Goal: Task Accomplishment & Management: Use online tool/utility

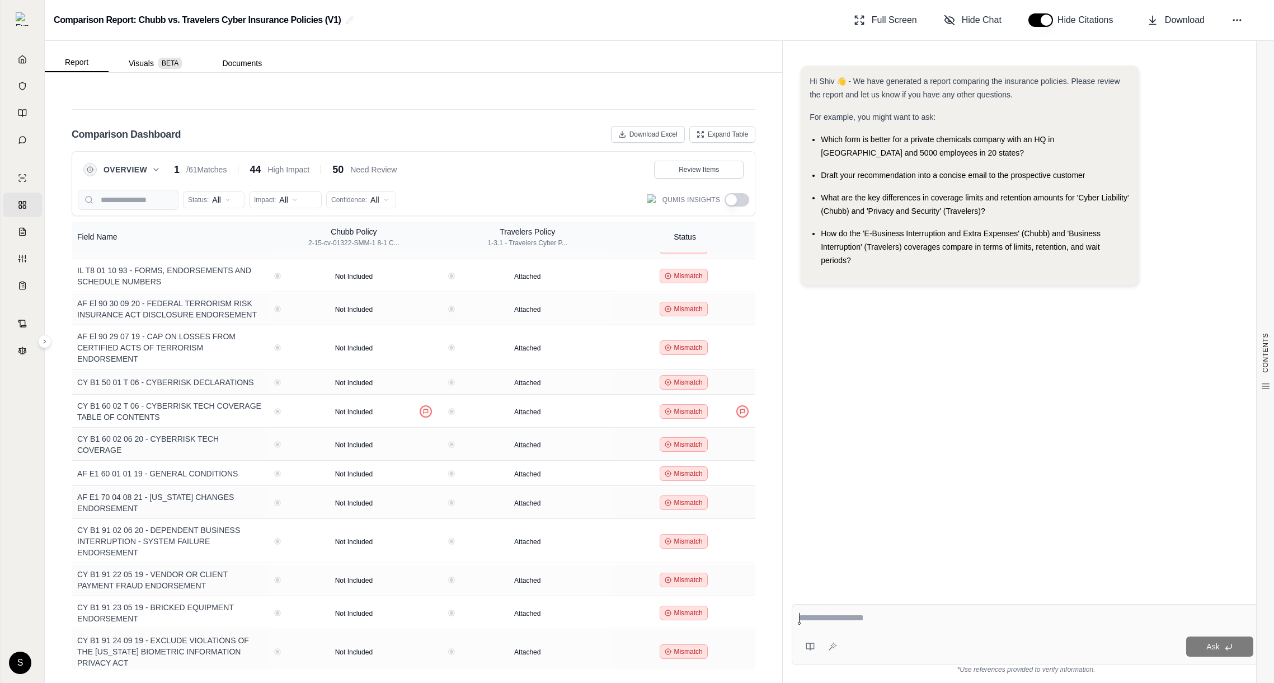
scroll to position [1406, 0]
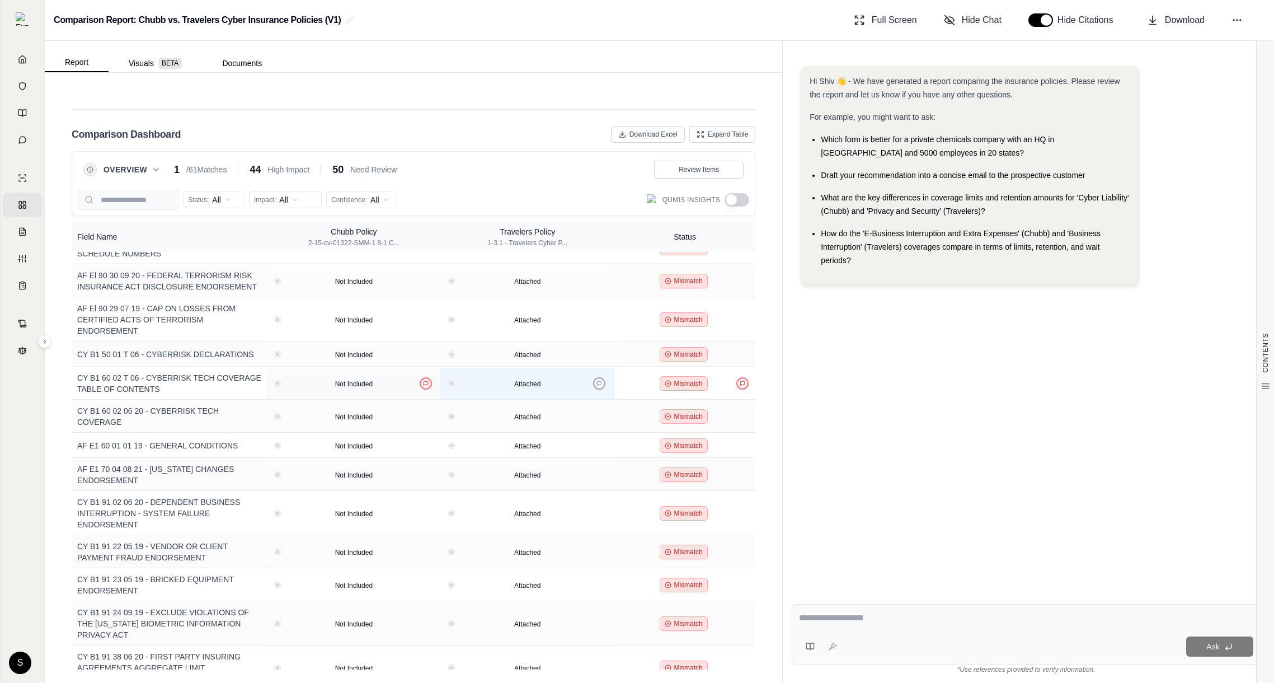
click at [599, 380] on icon at bounding box center [599, 383] width 6 height 6
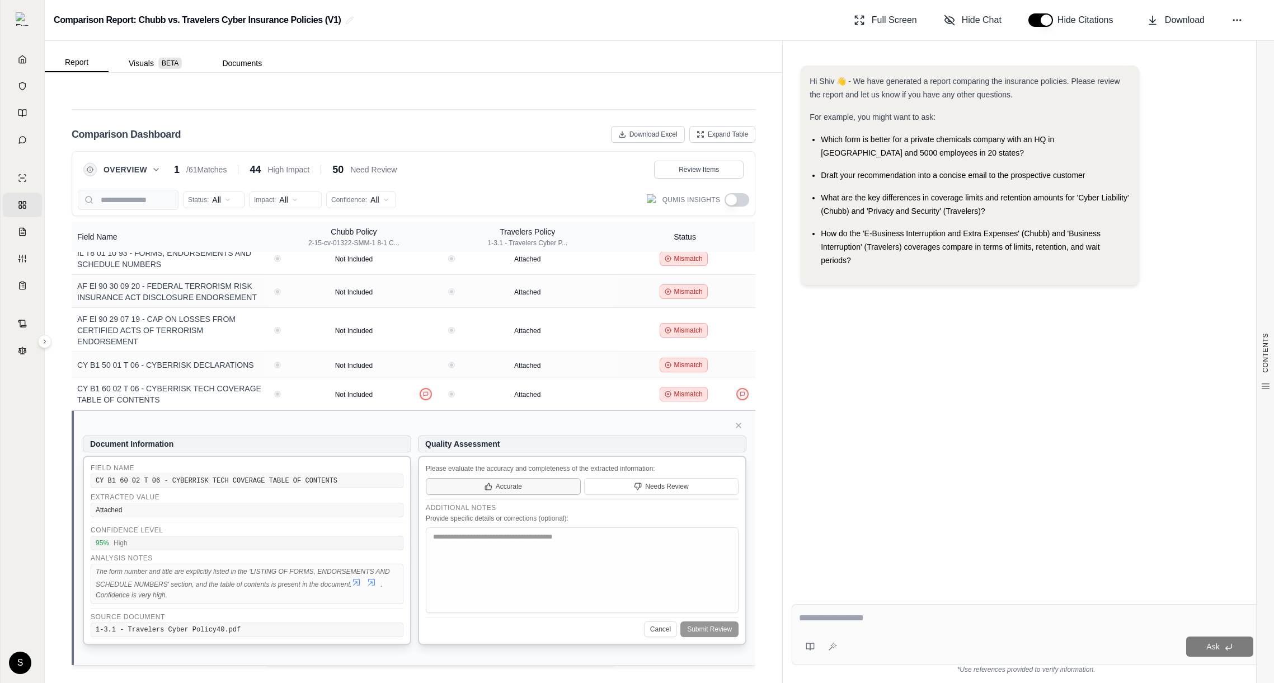
scroll to position [1387, 0]
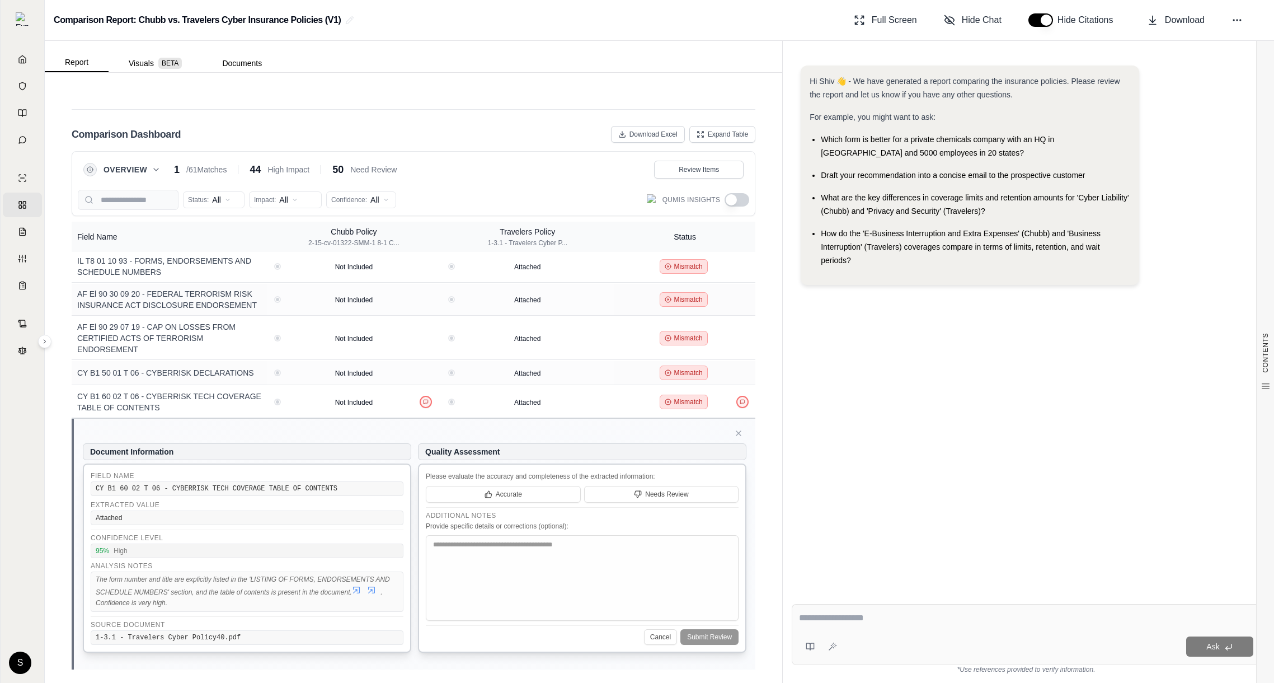
click at [153, 170] on icon at bounding box center [156, 169] width 9 height 9
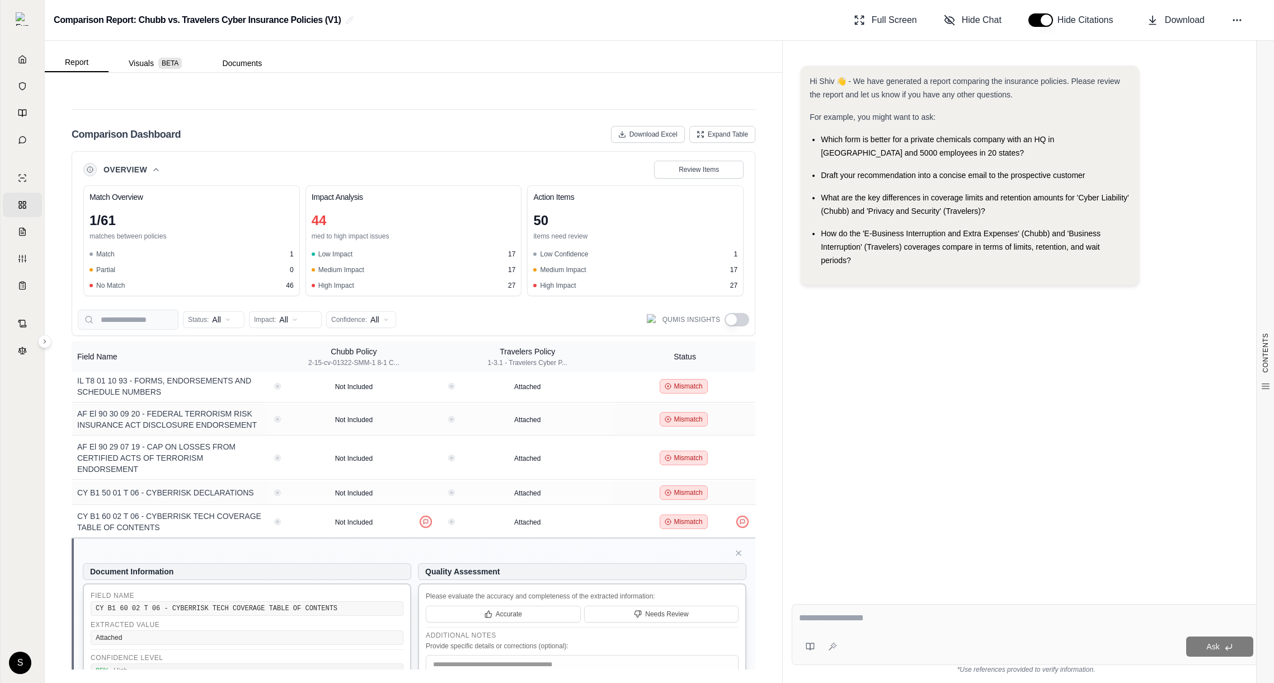
click at [727, 318] on button "button" at bounding box center [737, 319] width 25 height 13
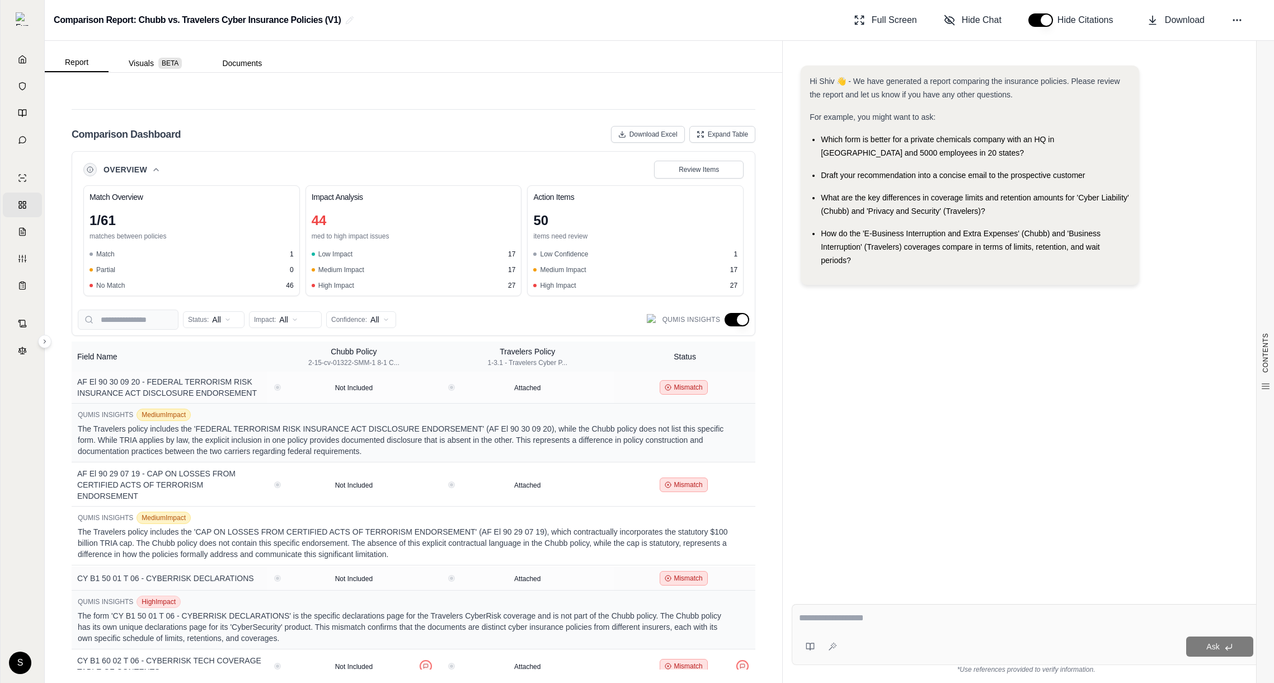
click at [733, 318] on button "button" at bounding box center [737, 319] width 25 height 13
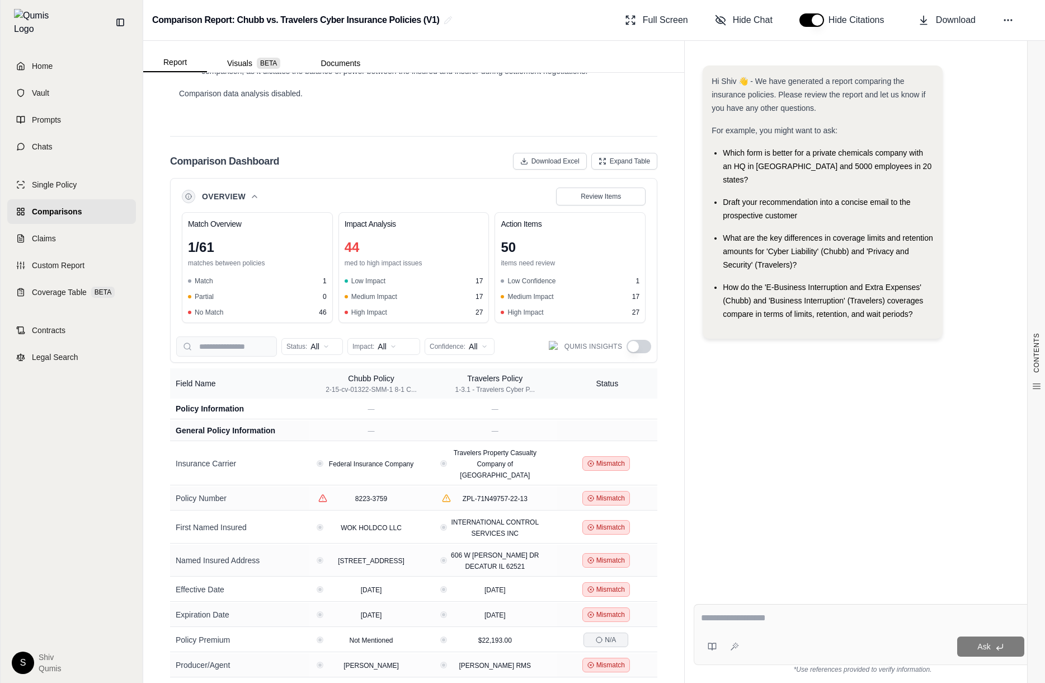
scroll to position [2741, 0]
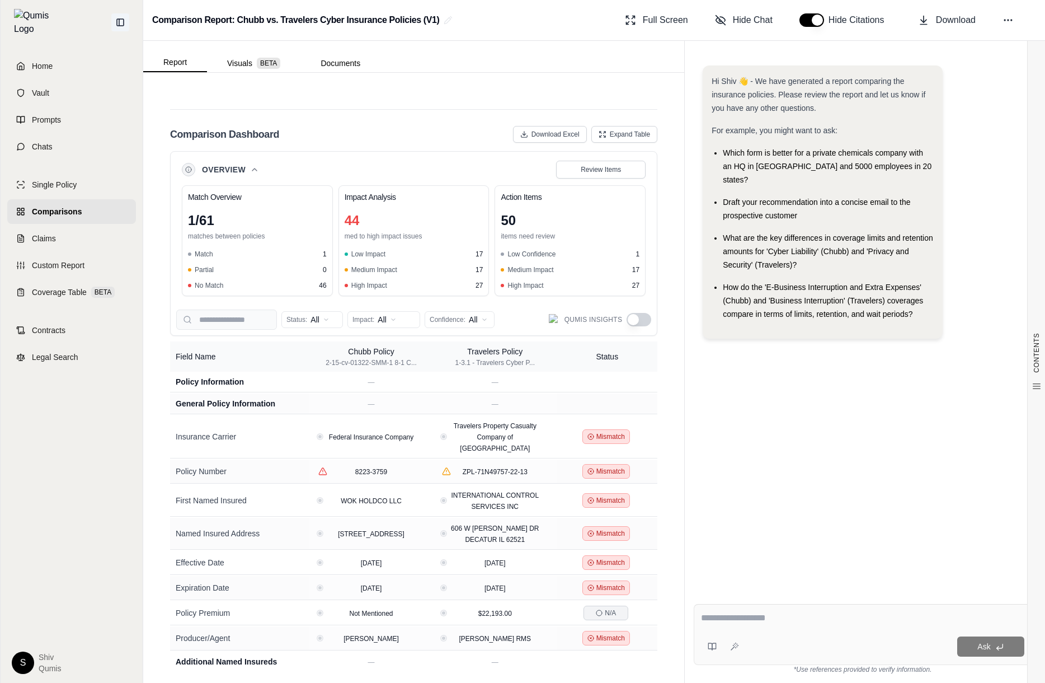
click at [120, 18] on icon at bounding box center [120, 22] width 9 height 9
click at [123, 23] on icon at bounding box center [120, 22] width 9 height 9
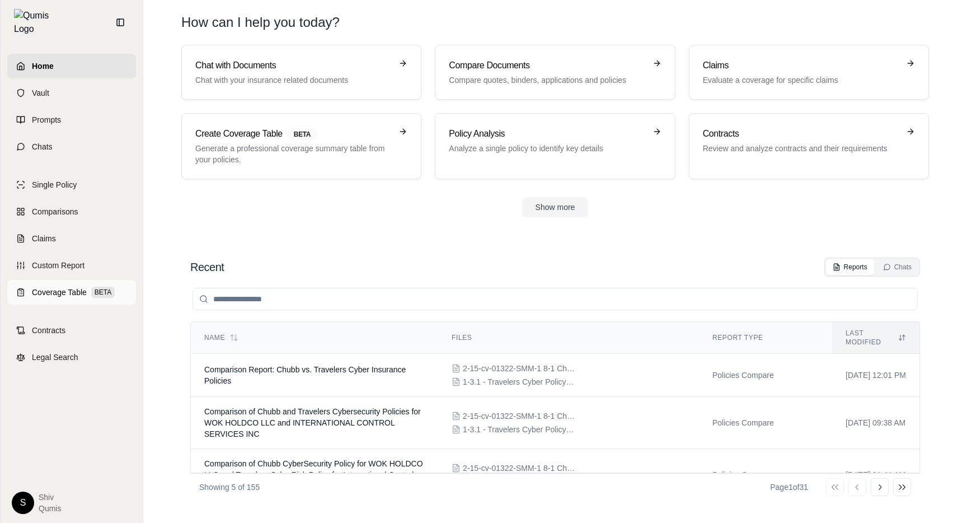
click at [69, 292] on link "Coverage Table BETA" at bounding box center [71, 292] width 129 height 25
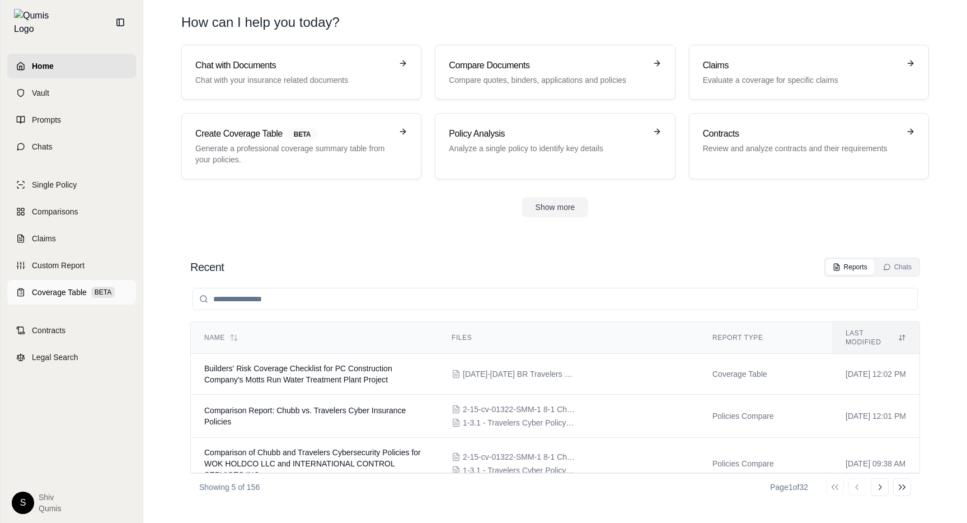
click at [69, 286] on span "Coverage Table" at bounding box center [59, 291] width 55 height 11
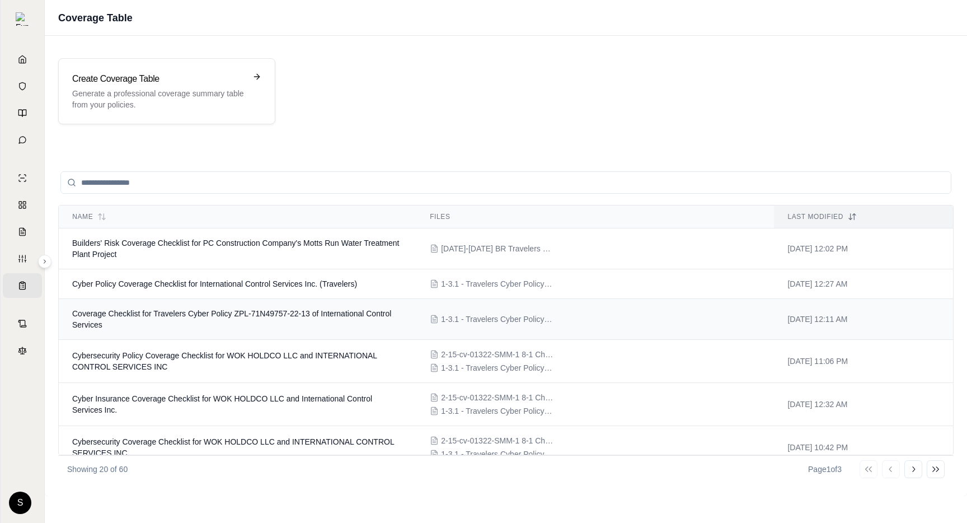
click at [227, 318] on td "Coverage Checklist for Travelers Cyber Policy ZPL-71N49757-22-13 of Internation…" at bounding box center [237, 319] width 357 height 41
click at [184, 291] on td "Cyber Policy Coverage Checklist for International Control Services Inc. (Travel…" at bounding box center [237, 284] width 357 height 30
click at [220, 368] on td "Cybersecurity Policy Coverage Checklist for WOK HOLDCO LLC and INTERNATIONAL CO…" at bounding box center [237, 361] width 357 height 43
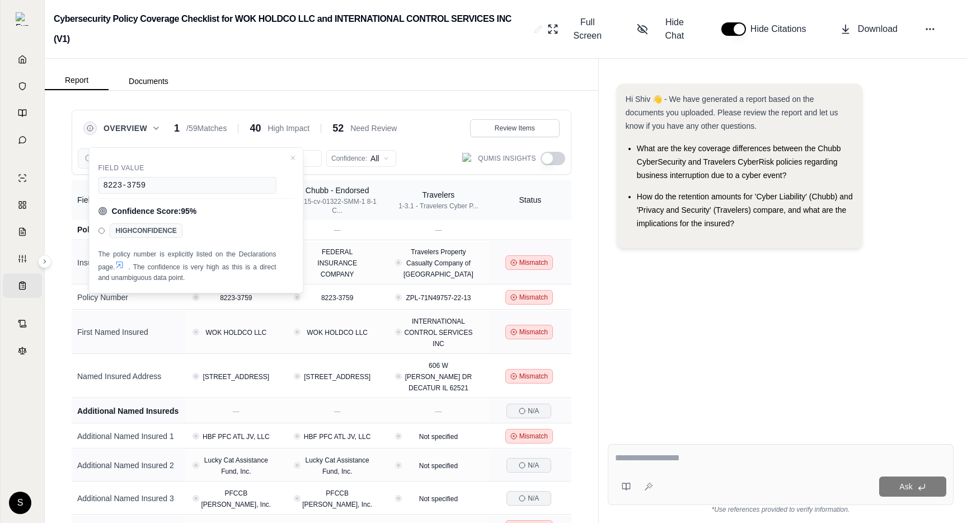
click at [303, 70] on div "Report Documents" at bounding box center [321, 74] width 553 height 31
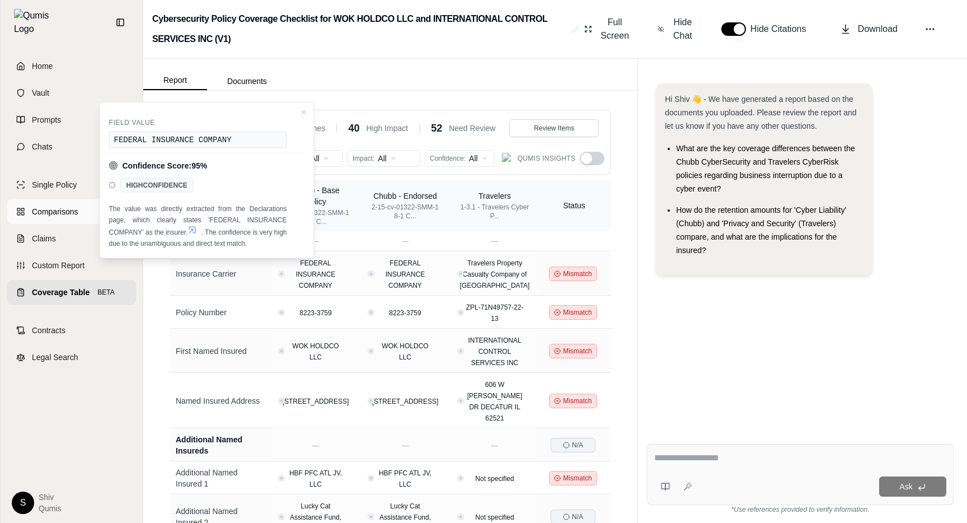
click at [21, 207] on icon at bounding box center [20, 211] width 9 height 9
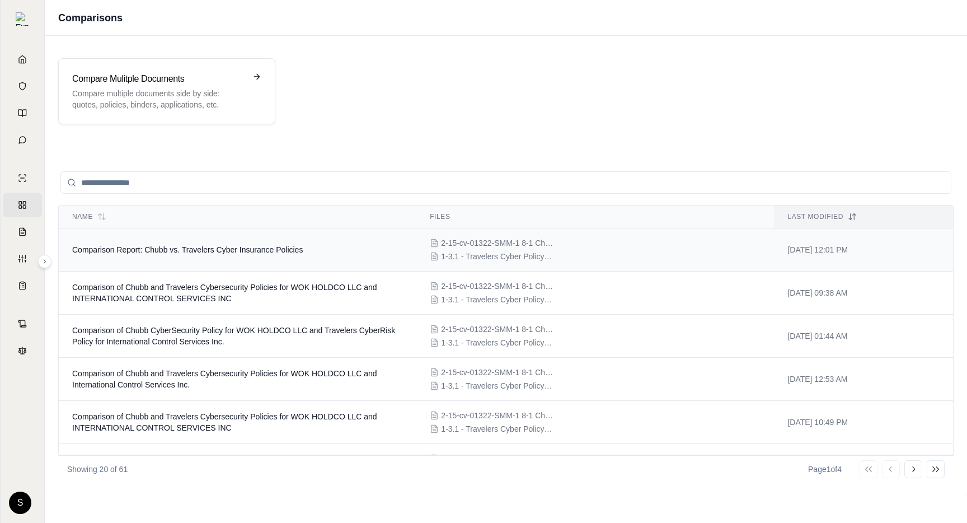
click at [170, 252] on span "Comparison Report: Chubb vs. Travelers Cyber Insurance Policies" at bounding box center [187, 249] width 230 height 9
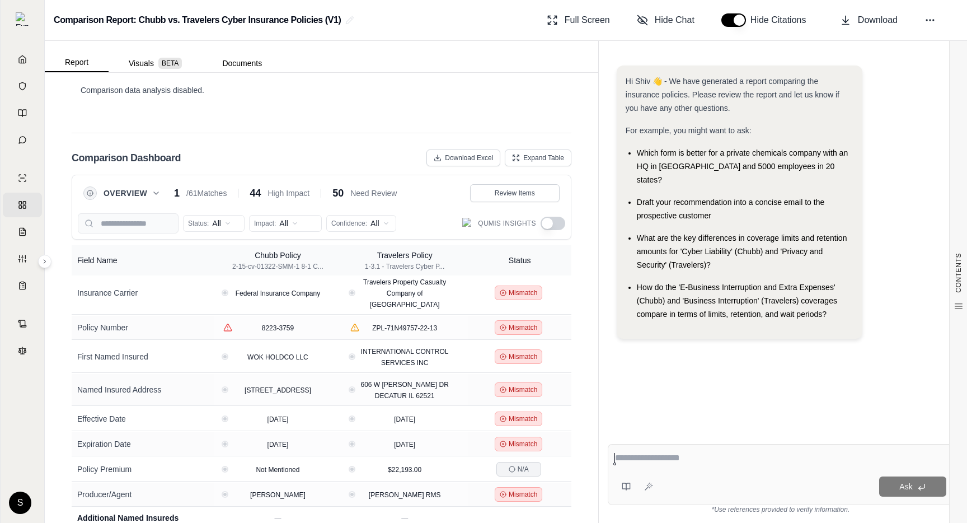
scroll to position [25, 0]
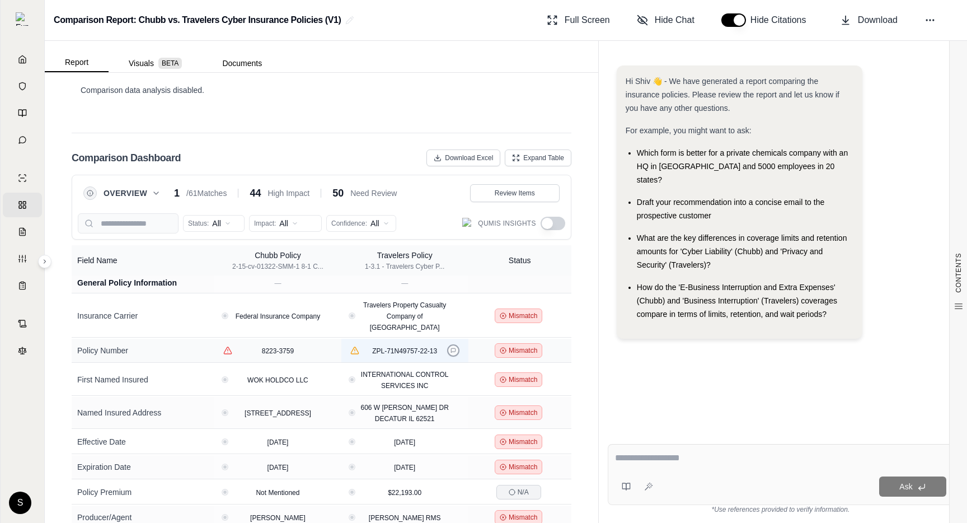
click at [453, 348] on icon at bounding box center [453, 350] width 4 height 4
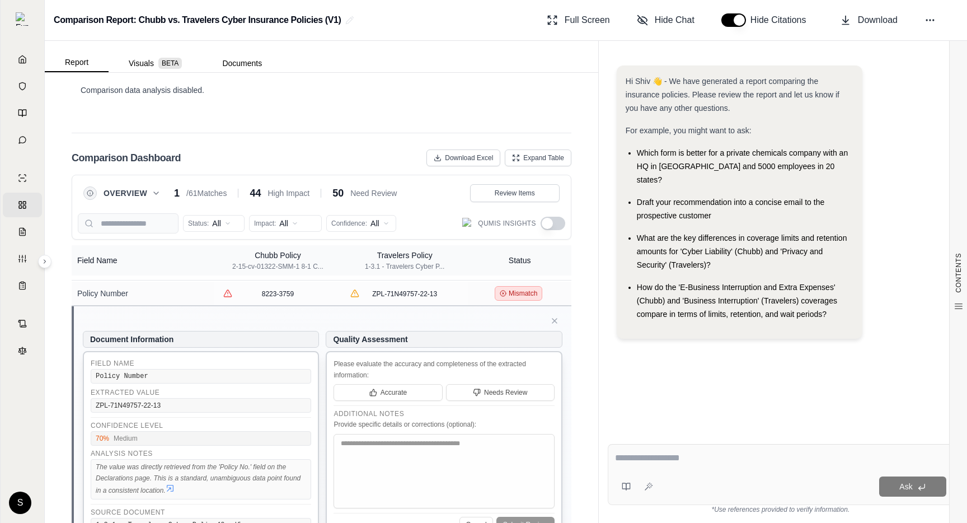
scroll to position [81, 0]
click at [678, 20] on span "Hide Chat" at bounding box center [675, 19] width 40 height 13
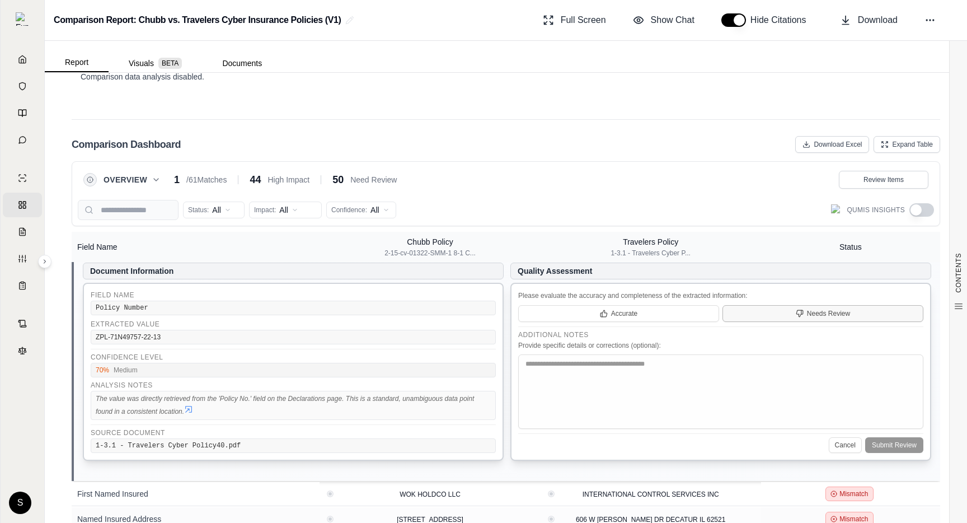
scroll to position [121, 0]
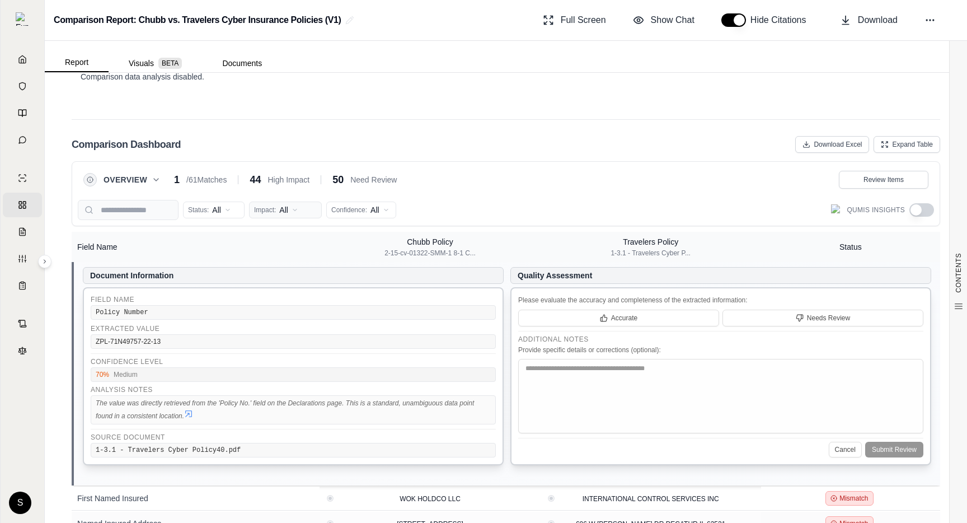
click at [281, 209] on html "Home Vault Prompts Chats Single Policy Comparisons Claims Custom Report Coverag…" at bounding box center [483, 261] width 967 height 523
click at [896, 274] on html "Home Vault Prompts Chats Single Policy Comparisons Claims Custom Report Coverag…" at bounding box center [483, 261] width 967 height 523
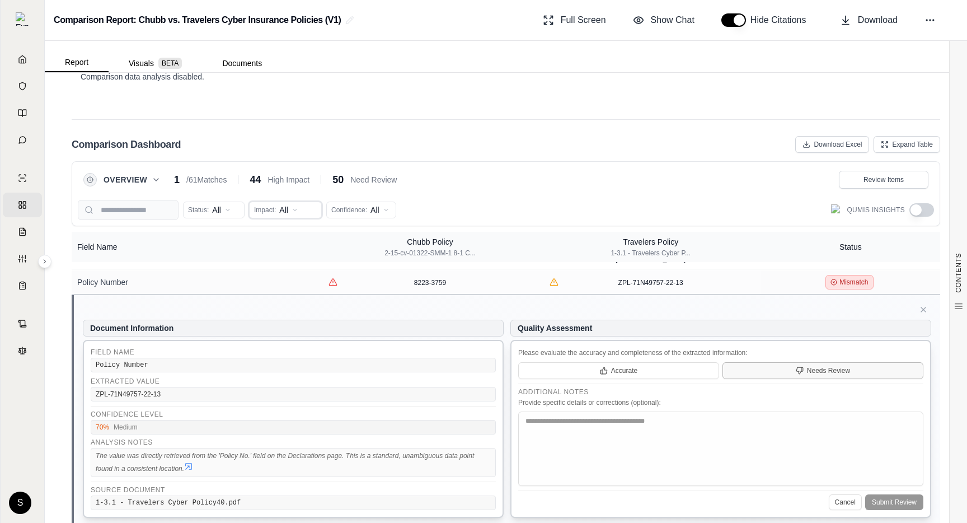
scroll to position [63, 0]
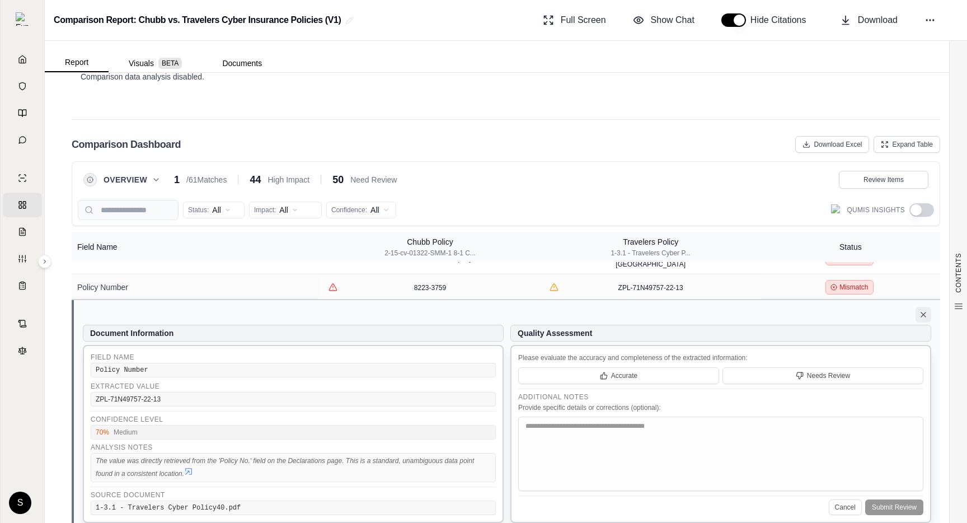
click at [922, 312] on icon at bounding box center [923, 314] width 4 height 4
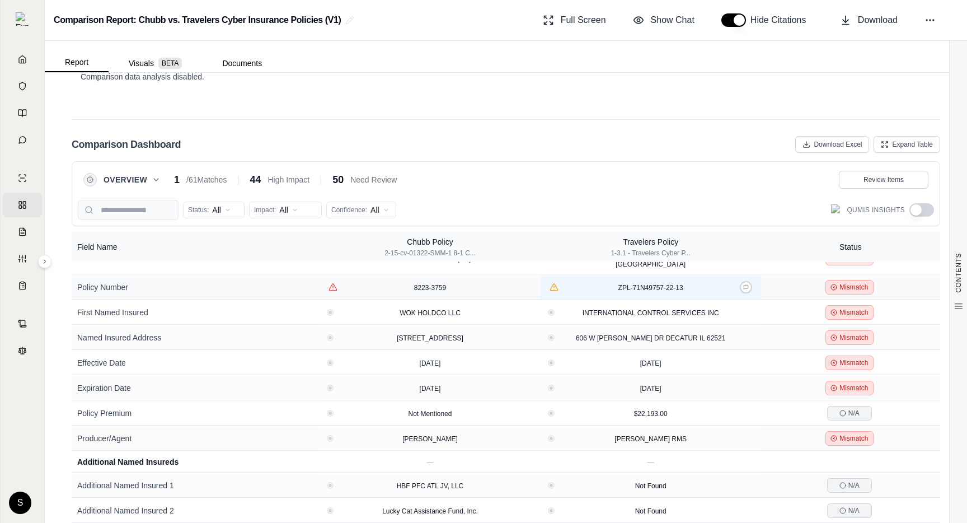
scroll to position [0, 0]
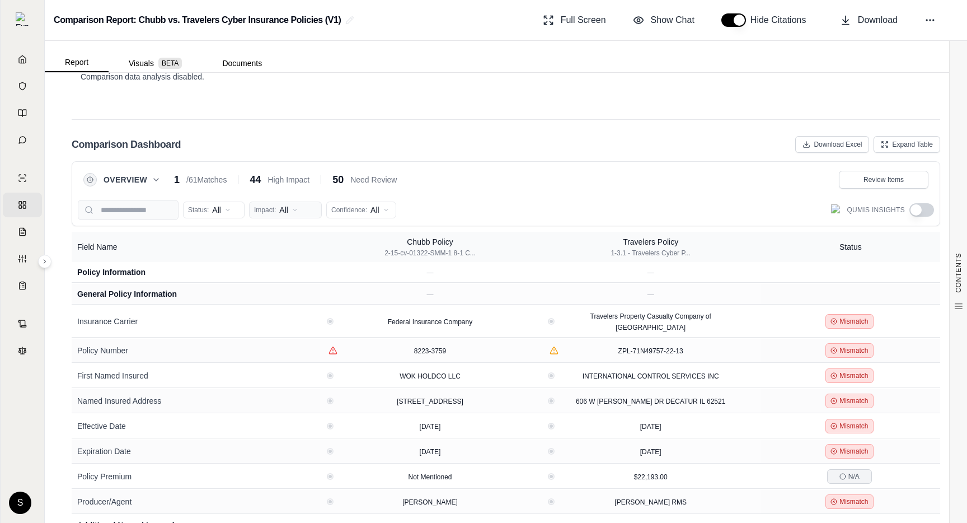
click at [293, 204] on html "Home Vault Prompts Chats Single Policy Comparisons Claims Custom Report Coverag…" at bounding box center [483, 261] width 967 height 523
click at [563, 149] on html "Home Vault Prompts Chats Single Policy Comparisons Claims Custom Report Coverag…" at bounding box center [483, 261] width 967 height 523
click at [482, 178] on div "Overview 1 / 61 Matches 44 High Impact 50 Need Review Review Items" at bounding box center [505, 180] width 845 height 18
click at [158, 178] on icon at bounding box center [156, 179] width 9 height 9
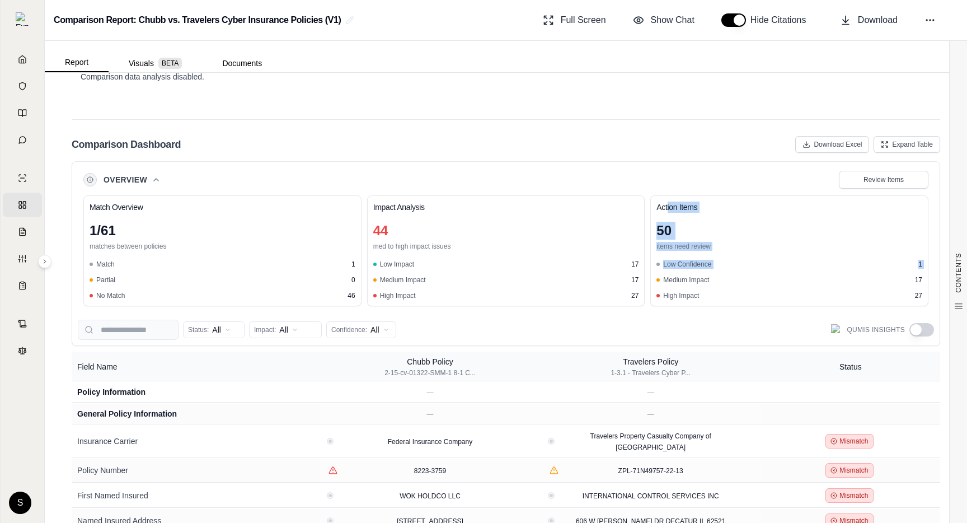
drag, startPoint x: 667, startPoint y: 207, endPoint x: 674, endPoint y: 271, distance: 64.6
click at [674, 271] on div "Action Items 50 items need review Low Confidence 1 Medium Impact 17 High Impact…" at bounding box center [789, 250] width 278 height 111
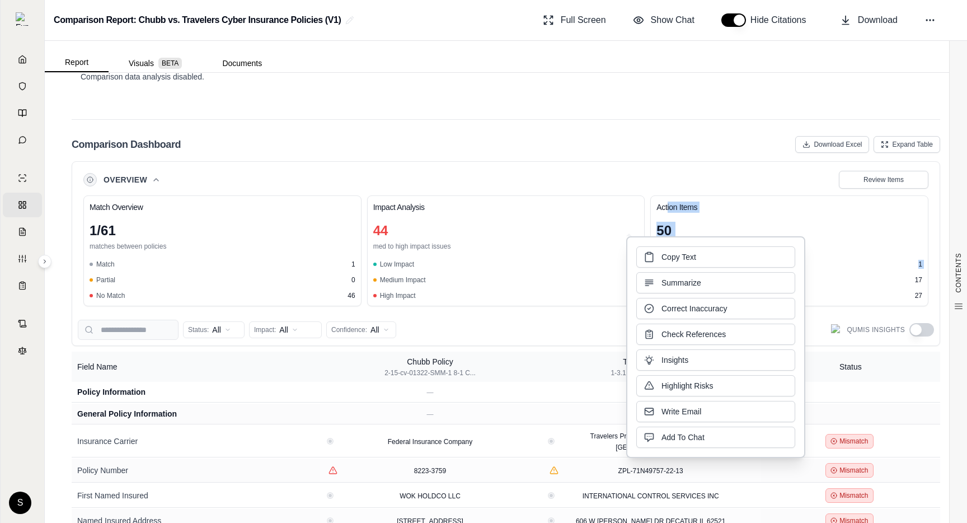
click at [773, 209] on h3 "Action Items" at bounding box center [789, 206] width 266 height 11
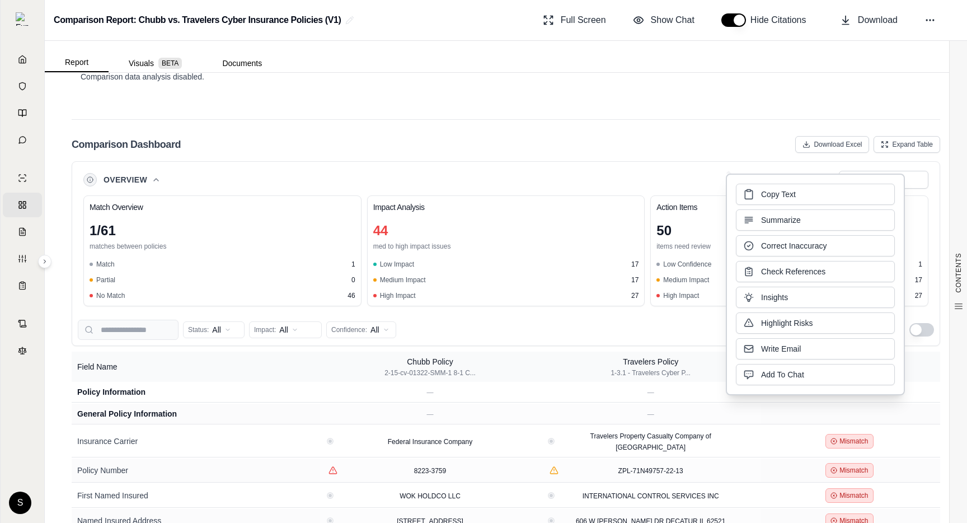
click at [700, 210] on h3 "Action Items" at bounding box center [789, 206] width 266 height 11
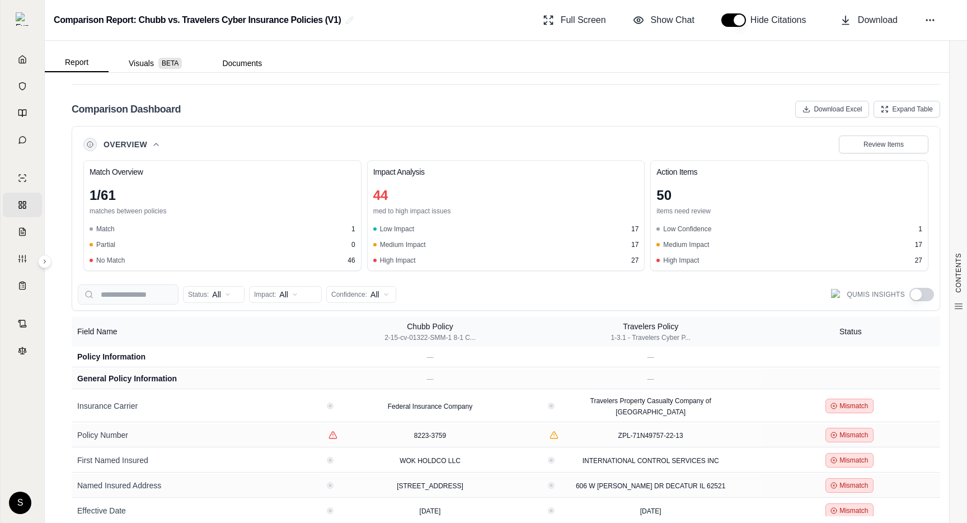
scroll to position [2145, 0]
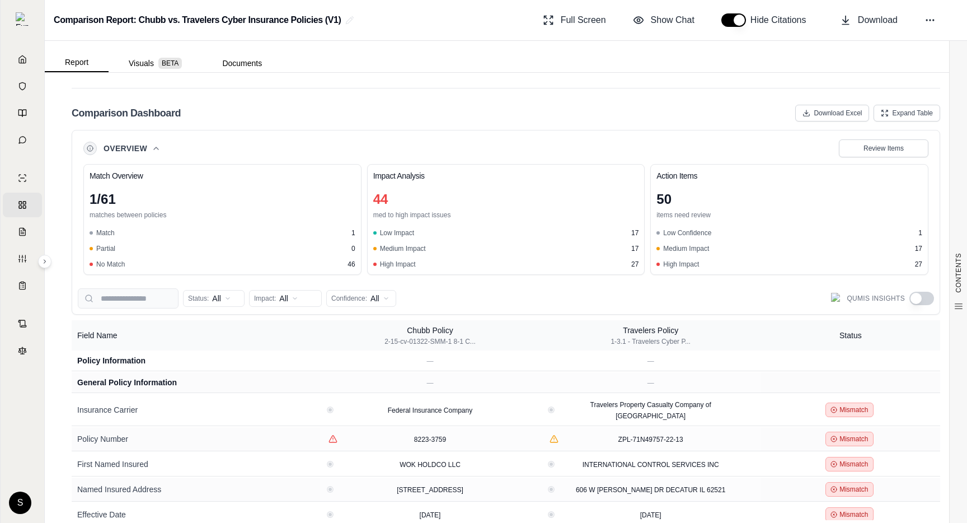
click at [153, 145] on icon at bounding box center [156, 148] width 9 height 9
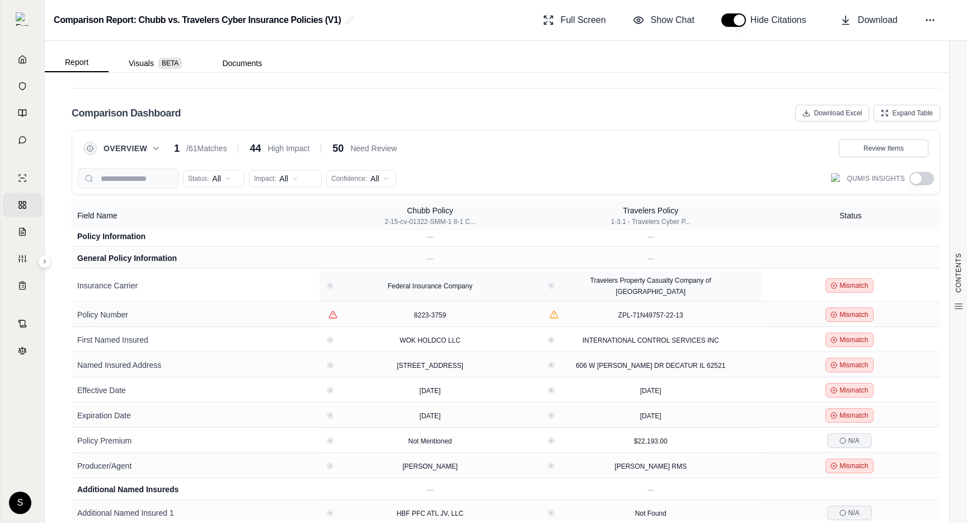
scroll to position [4, 0]
click at [157, 154] on div "Overview" at bounding box center [121, 148] width 77 height 13
click at [156, 148] on icon at bounding box center [156, 148] width 9 height 9
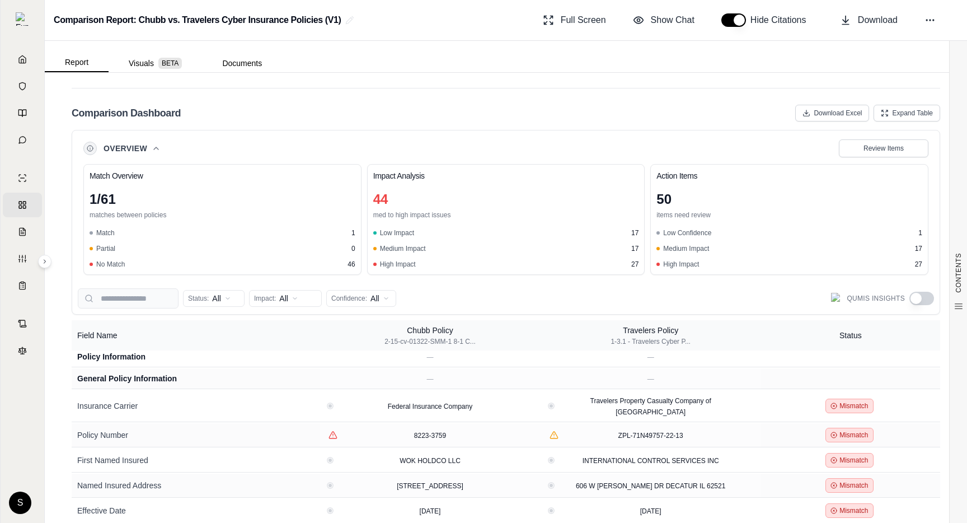
click at [145, 145] on span "Overview" at bounding box center [126, 148] width 44 height 11
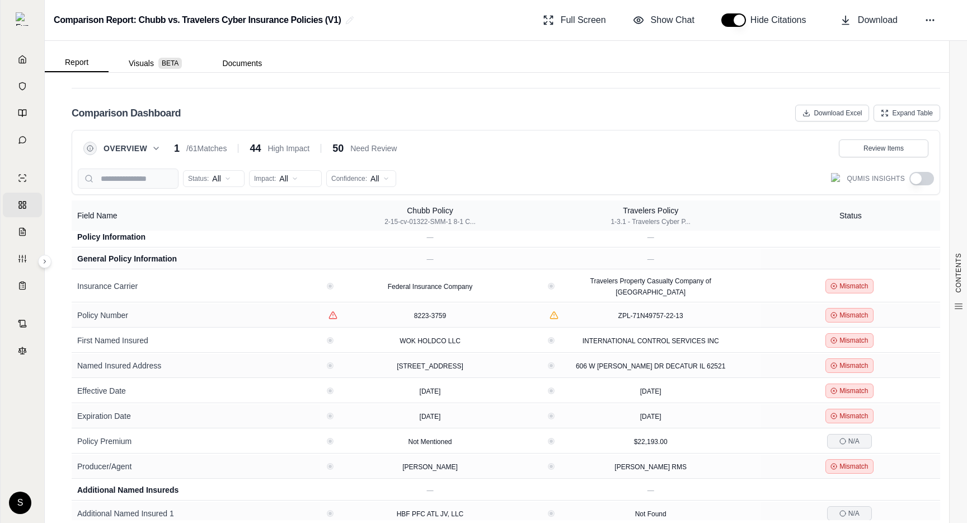
click at [159, 150] on icon at bounding box center [156, 148] width 9 height 9
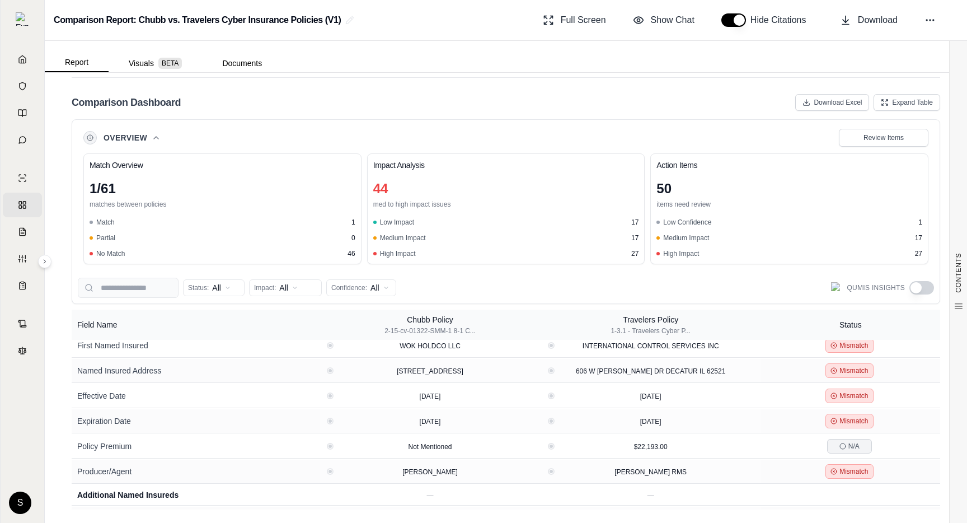
scroll to position [116, 0]
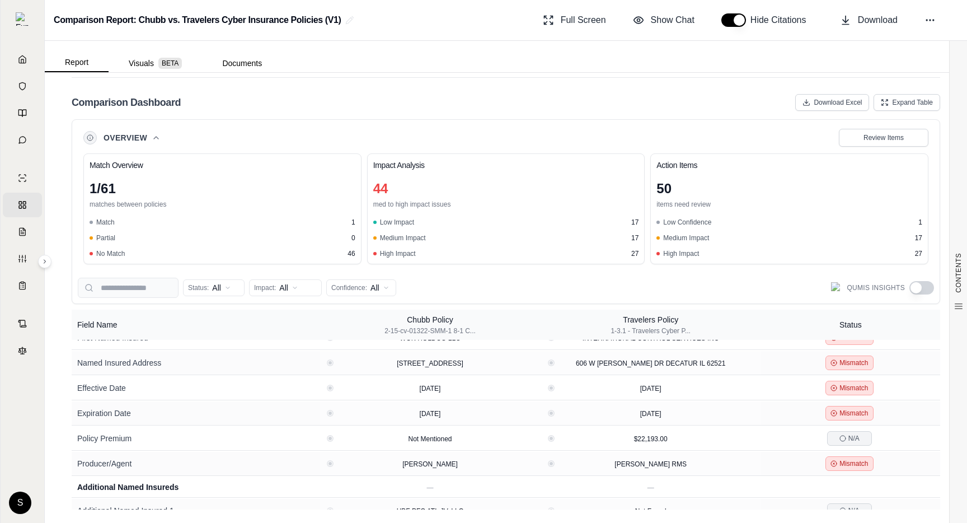
click at [155, 132] on button "Overview" at bounding box center [132, 137] width 57 height 11
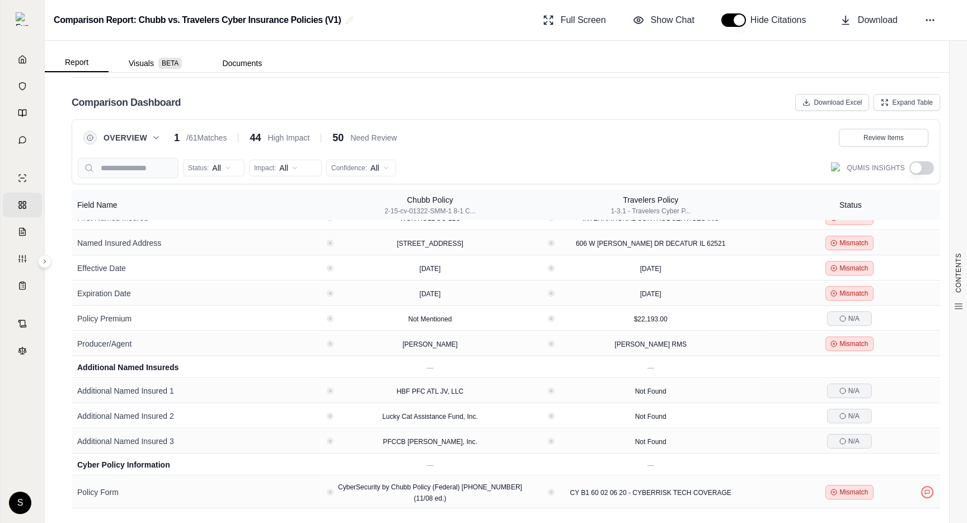
click at [154, 137] on icon at bounding box center [156, 137] width 9 height 9
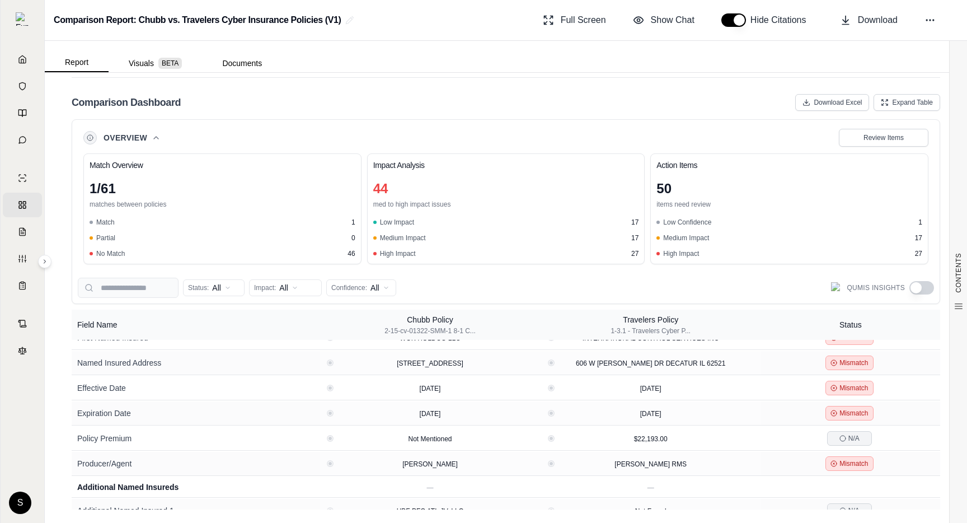
click at [158, 137] on icon at bounding box center [156, 137] width 9 height 9
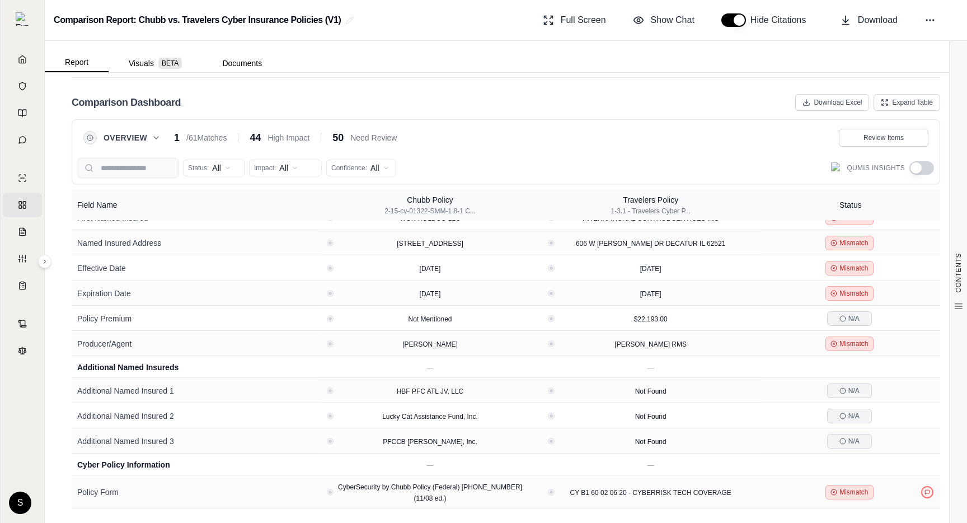
click at [153, 135] on icon at bounding box center [156, 137] width 9 height 9
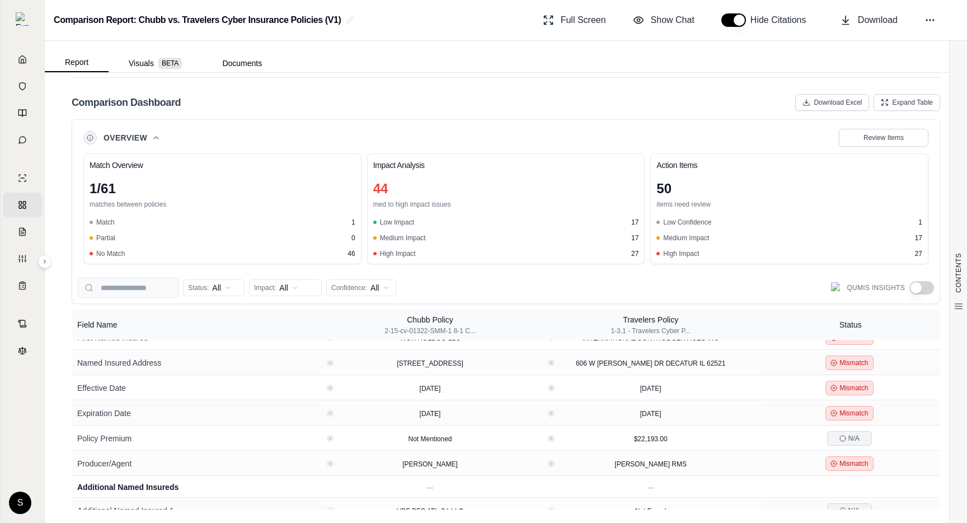
click at [153, 135] on icon at bounding box center [156, 137] width 9 height 9
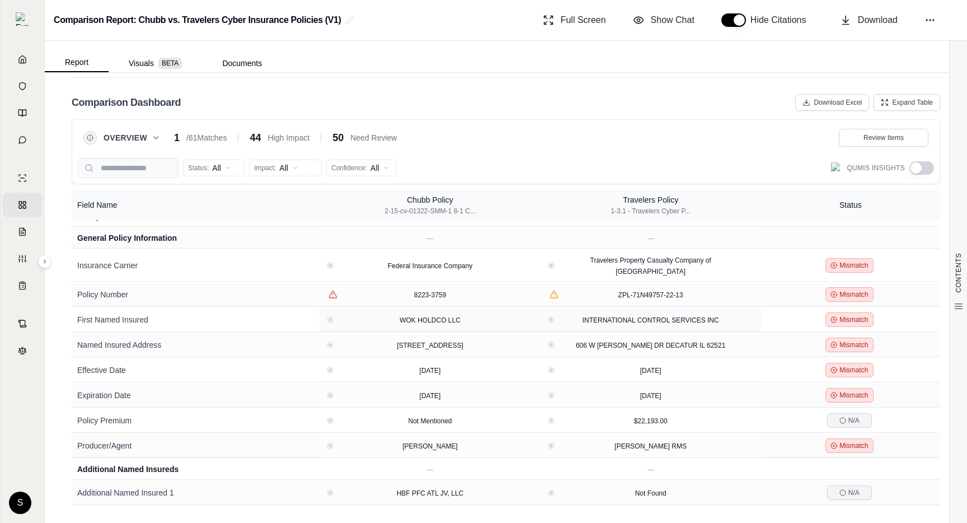
scroll to position [0, 0]
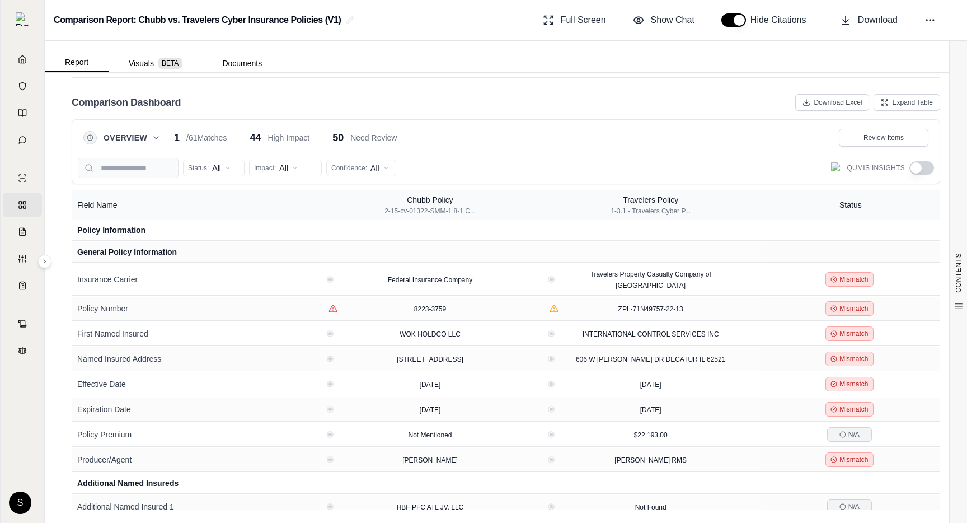
click at [926, 167] on button "button" at bounding box center [921, 167] width 25 height 13
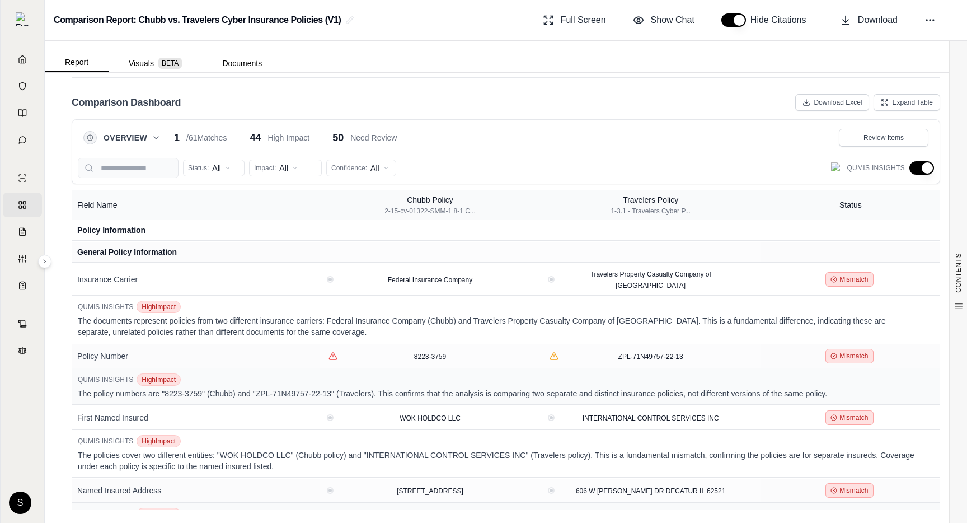
click at [772, 149] on div "Overview 1 / 61 Matches 44 High Impact 50 Need Review Review Items" at bounding box center [506, 137] width 856 height 25
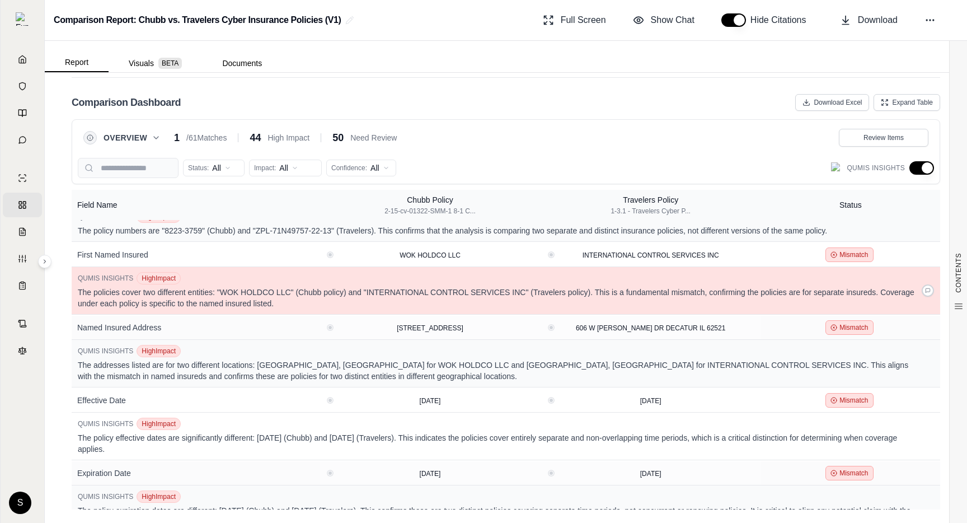
scroll to position [162, 0]
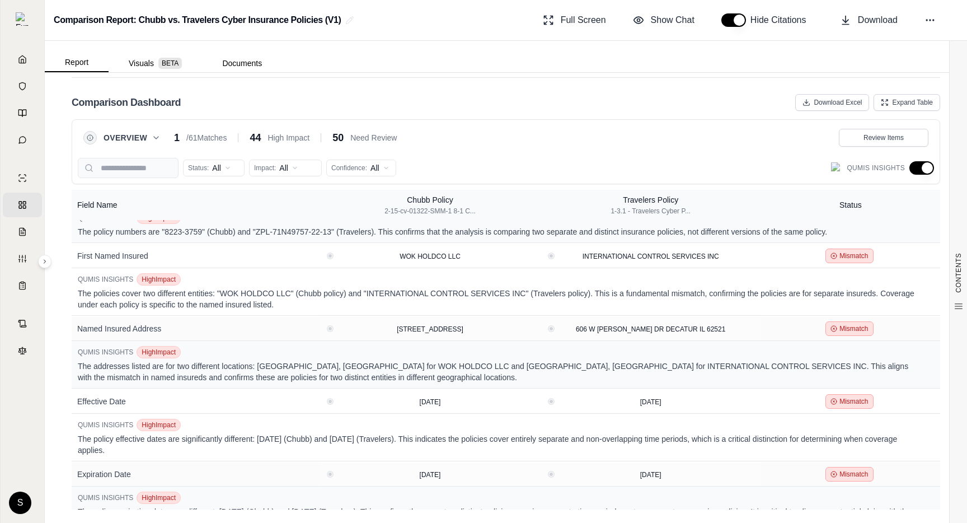
click at [357, 141] on span "Need Review" at bounding box center [373, 137] width 46 height 11
click at [146, 138] on span "Overview" at bounding box center [126, 137] width 44 height 11
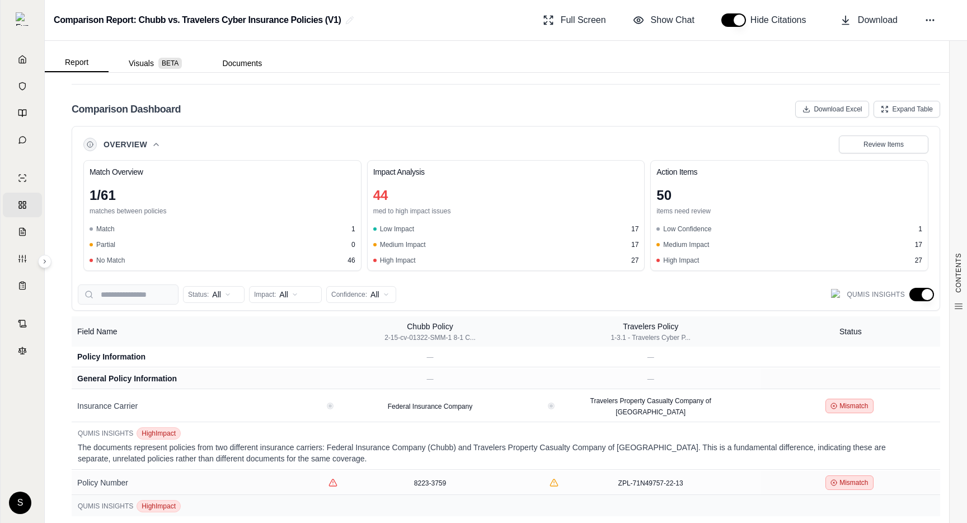
scroll to position [2156, 0]
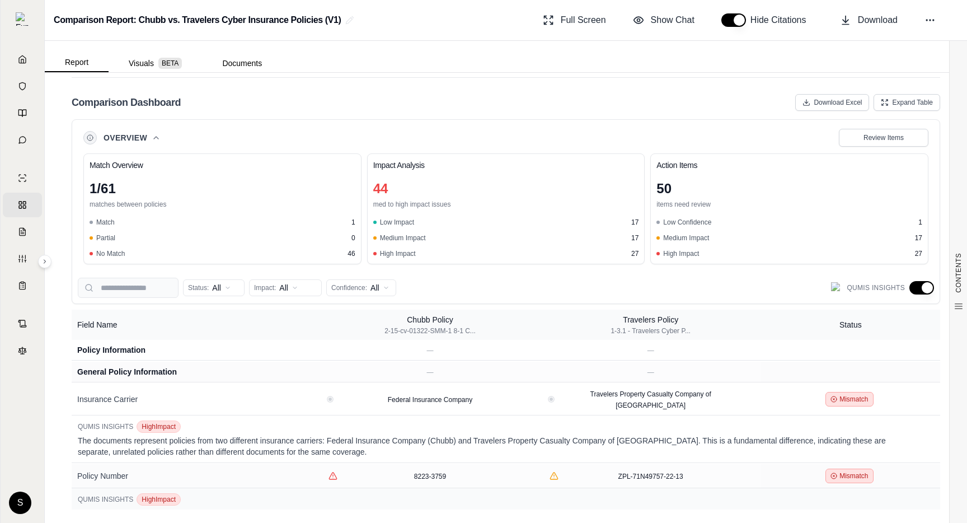
click at [158, 138] on icon at bounding box center [156, 138] width 4 height 2
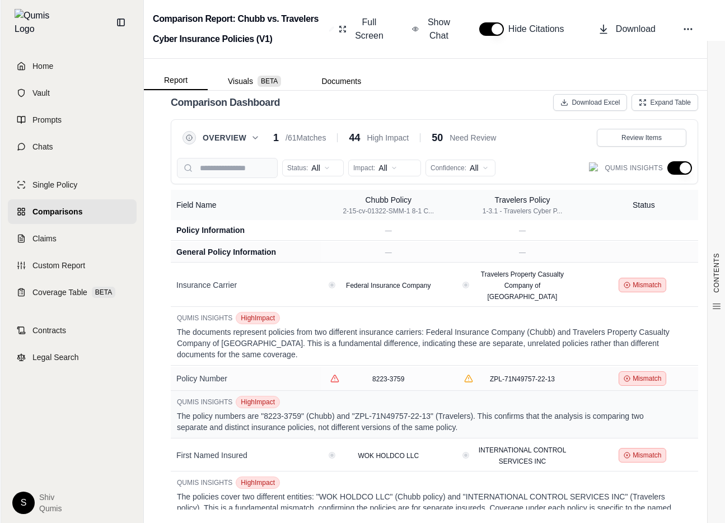
scroll to position [2697, 0]
click at [259, 130] on div "Overview 1 / 61 Matches 44 High Impact 50 Need Review" at bounding box center [338, 138] width 313 height 16
click at [249, 139] on button "Overview" at bounding box center [230, 137] width 57 height 11
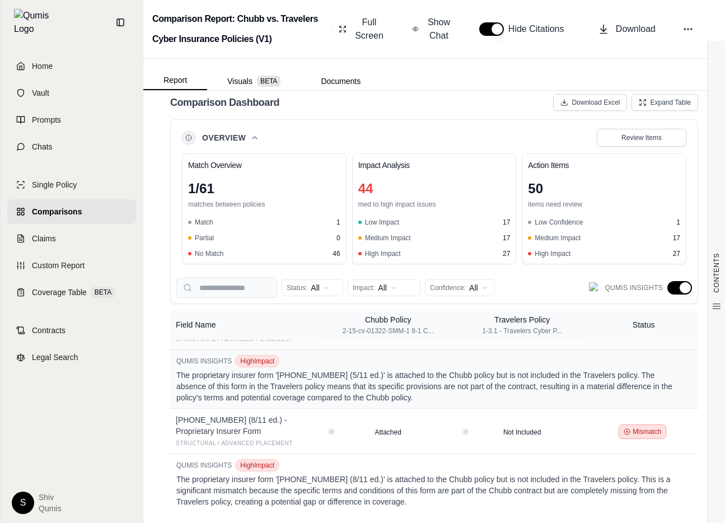
scroll to position [2082, 0]
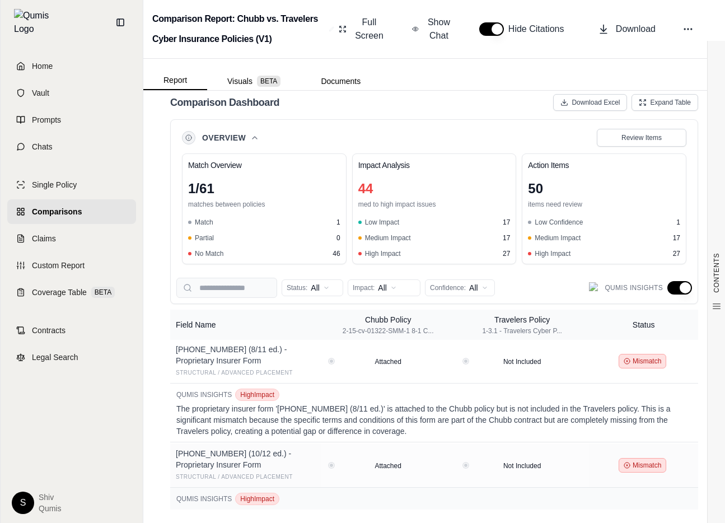
click at [250, 129] on div "Overview Review Items" at bounding box center [434, 138] width 504 height 18
click at [251, 136] on icon at bounding box center [254, 137] width 9 height 9
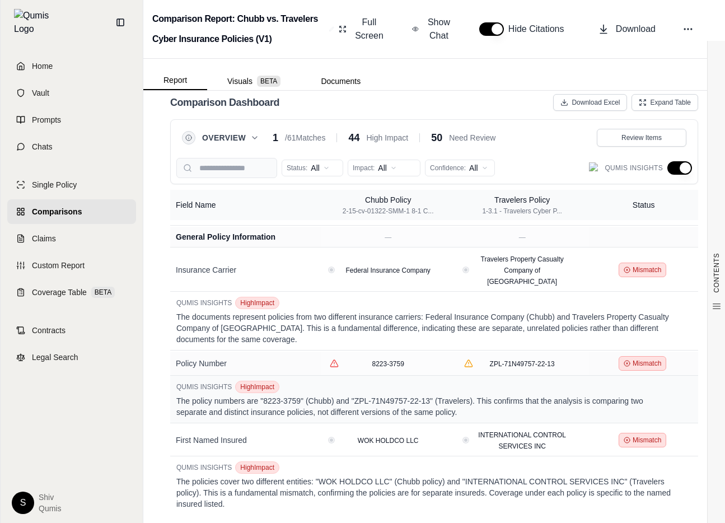
scroll to position [0, 0]
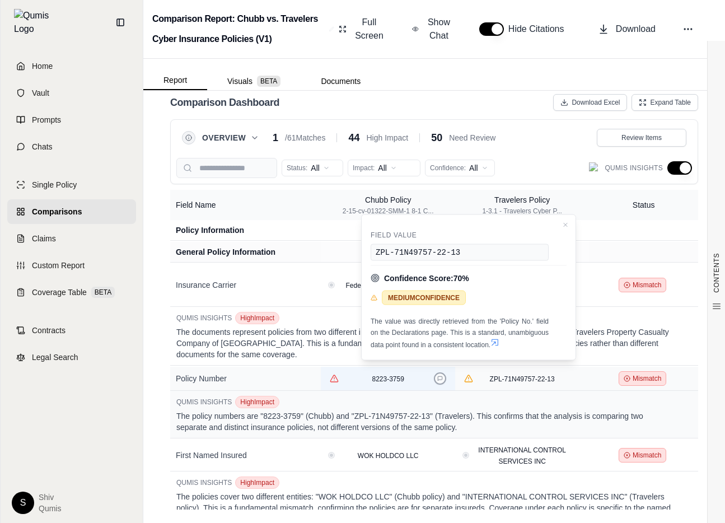
click at [438, 375] on icon at bounding box center [440, 378] width 6 height 6
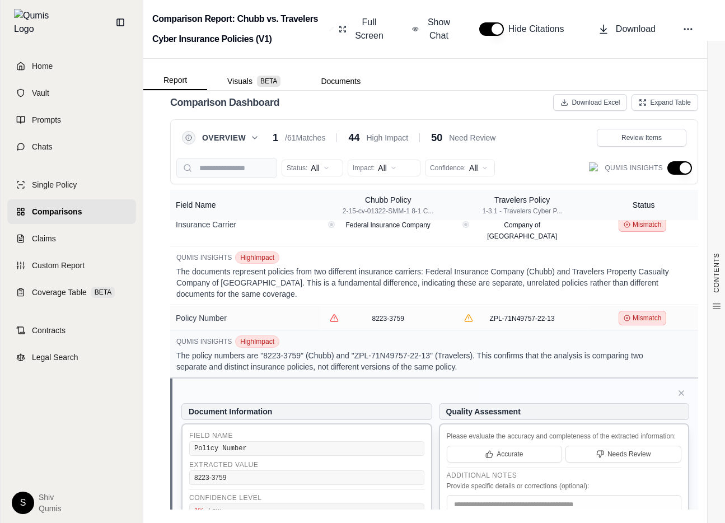
scroll to position [28, 0]
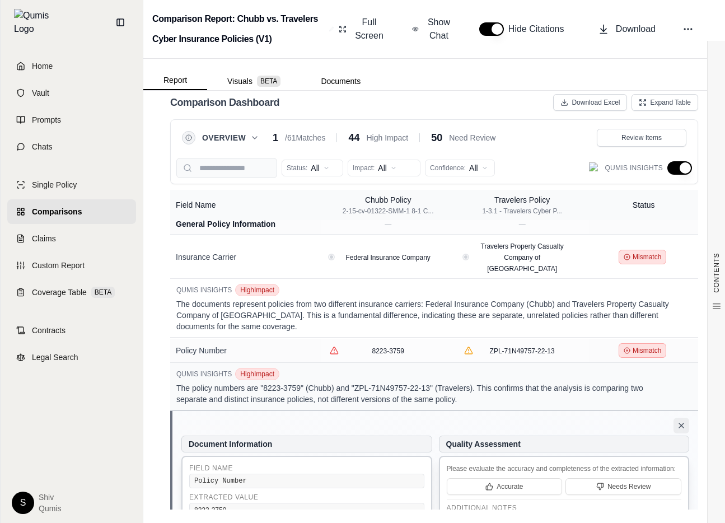
click at [680, 421] on icon at bounding box center [680, 425] width 9 height 9
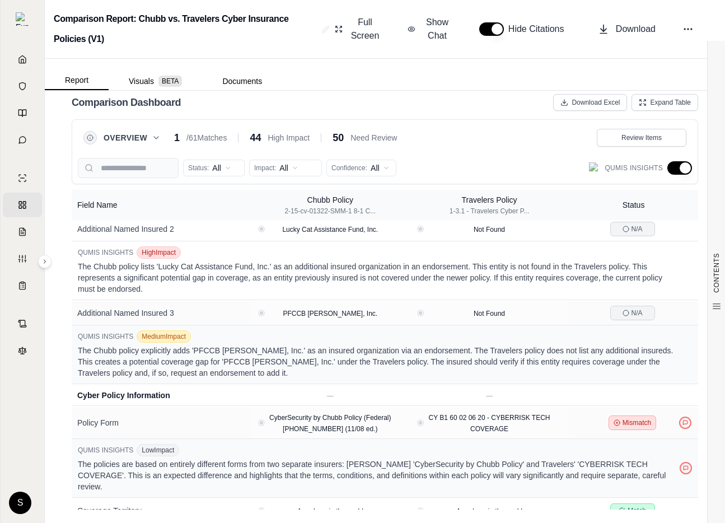
scroll to position [735, 0]
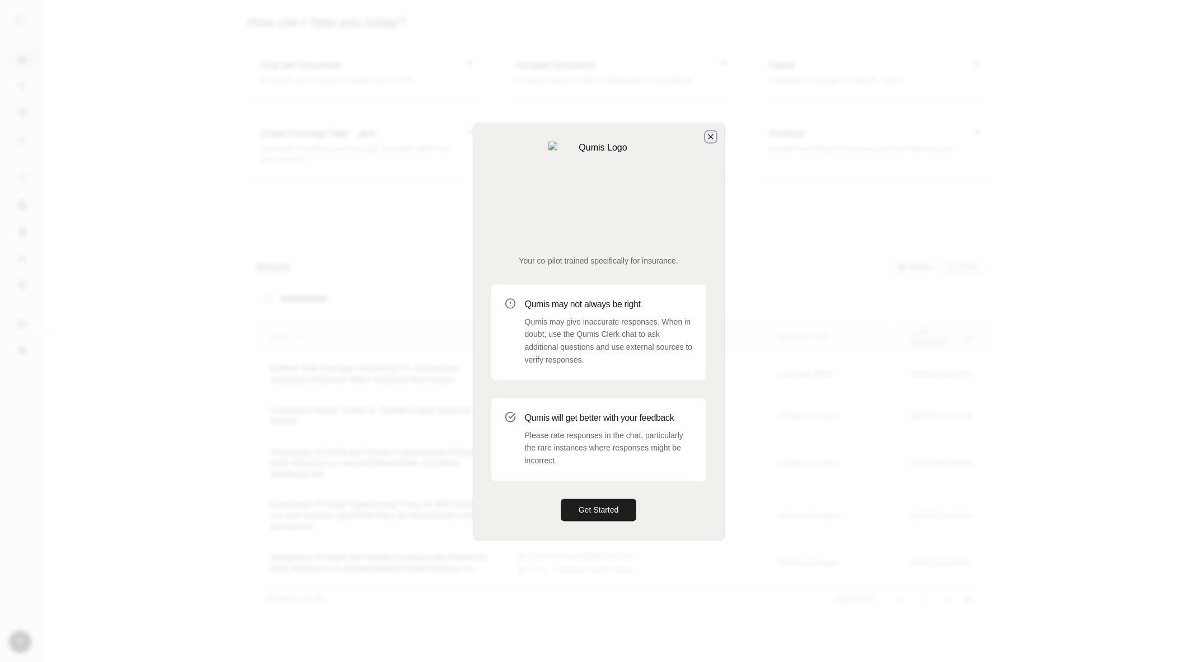
click at [708, 141] on icon "button" at bounding box center [710, 136] width 9 height 9
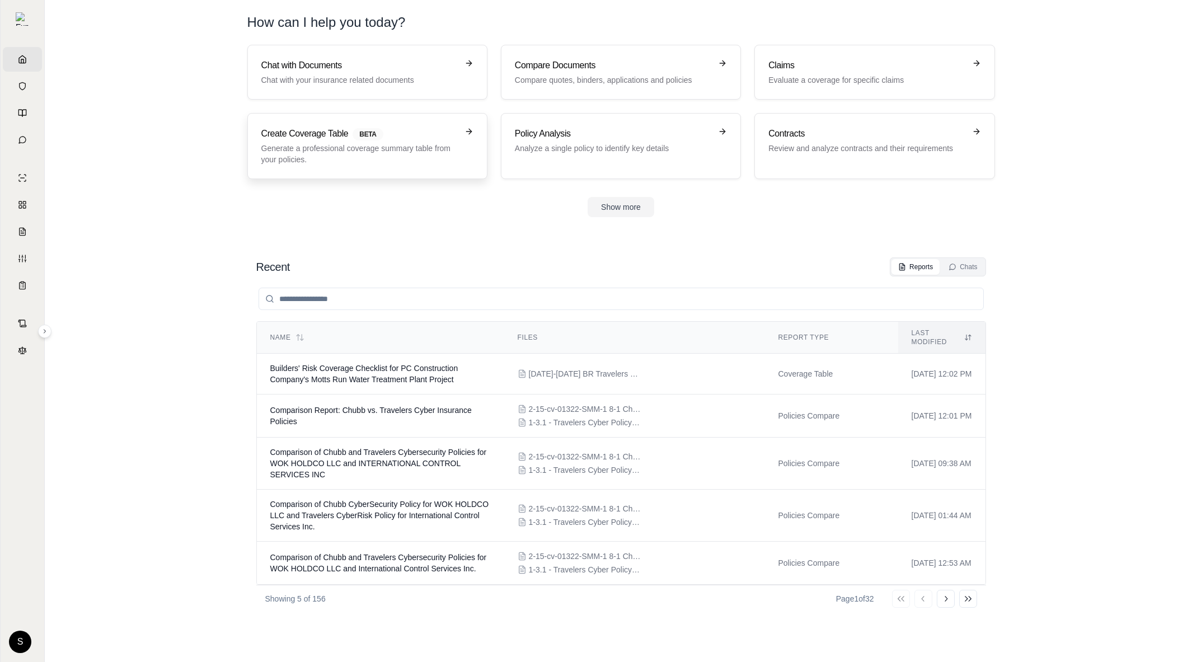
click at [355, 156] on p "Generate a professional coverage summary table from your policies." at bounding box center [359, 154] width 196 height 22
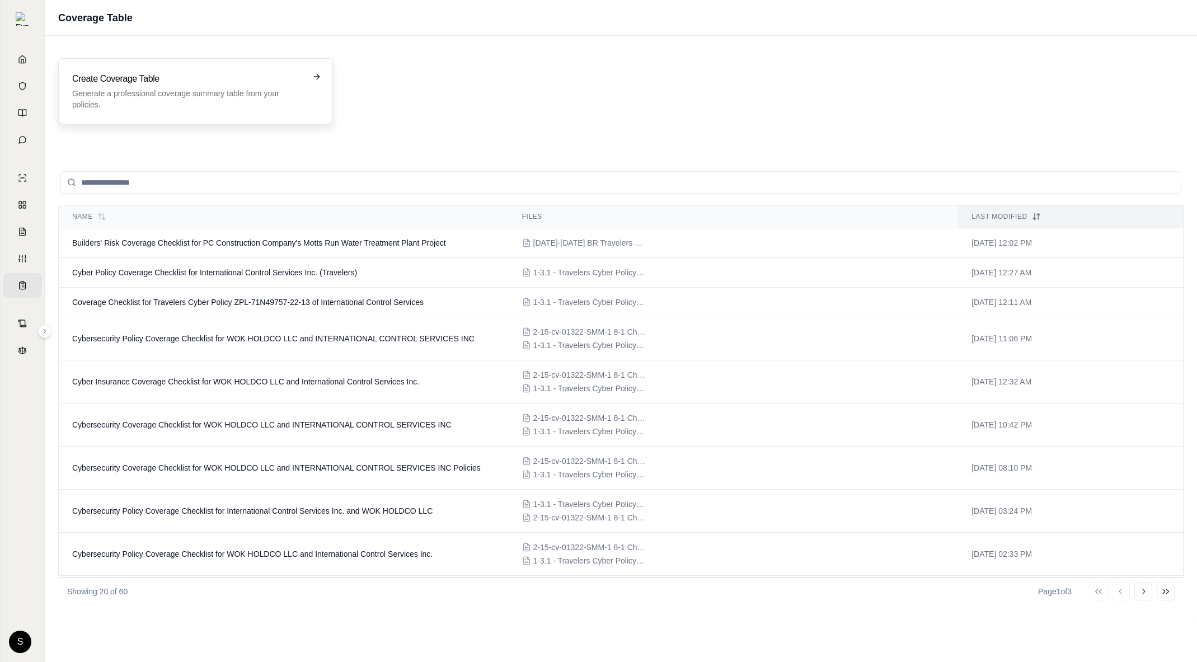
click at [155, 97] on p "Generate a professional coverage summary table from your policies." at bounding box center [187, 99] width 231 height 22
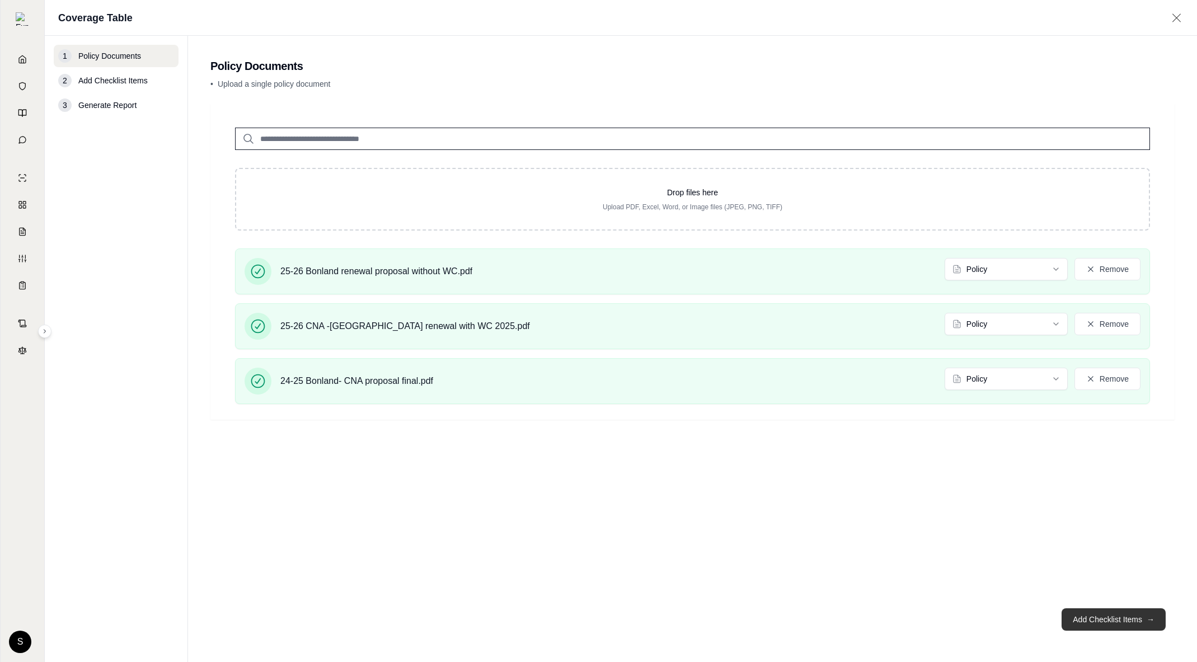
click at [1100, 620] on button "Add Checklist Items →" at bounding box center [1113, 619] width 104 height 22
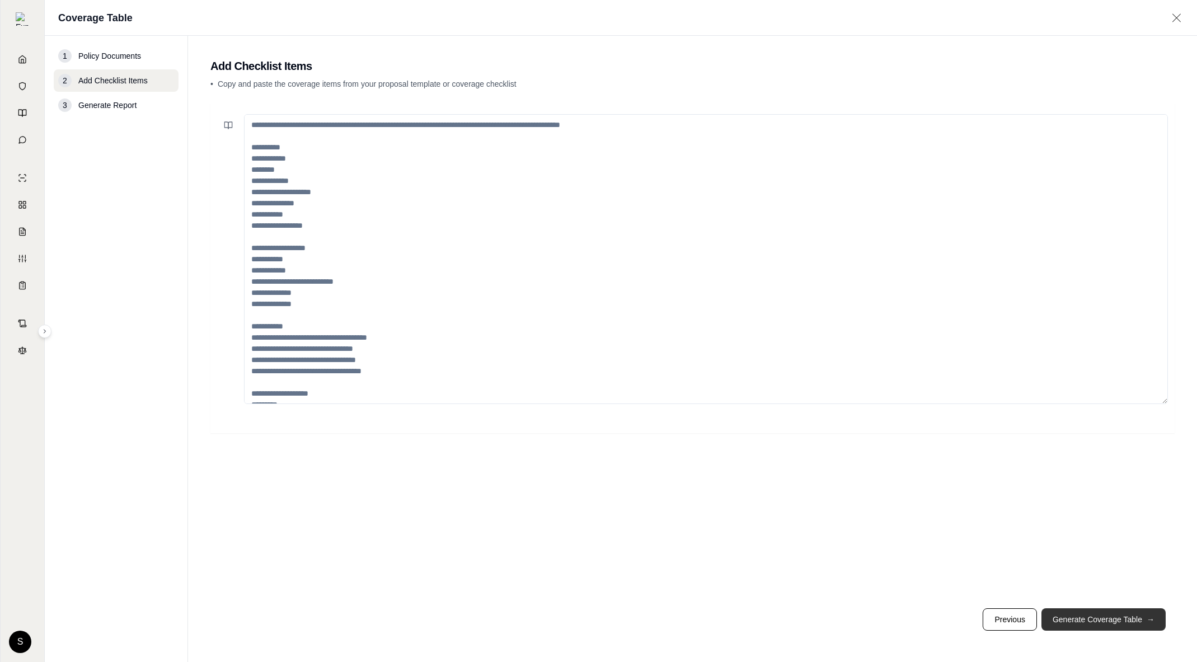
click at [1100, 620] on button "Generate Coverage Table →" at bounding box center [1103, 619] width 124 height 22
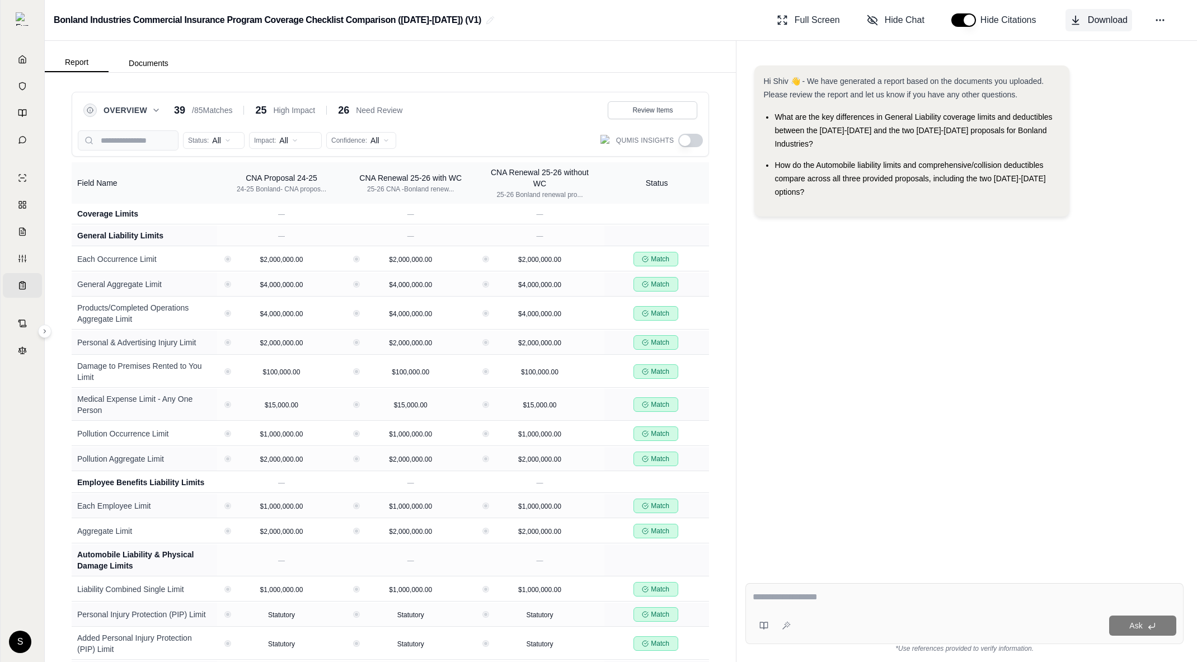
click at [1113, 19] on span "Download" at bounding box center [1108, 19] width 40 height 13
click at [691, 137] on button "button" at bounding box center [690, 140] width 25 height 13
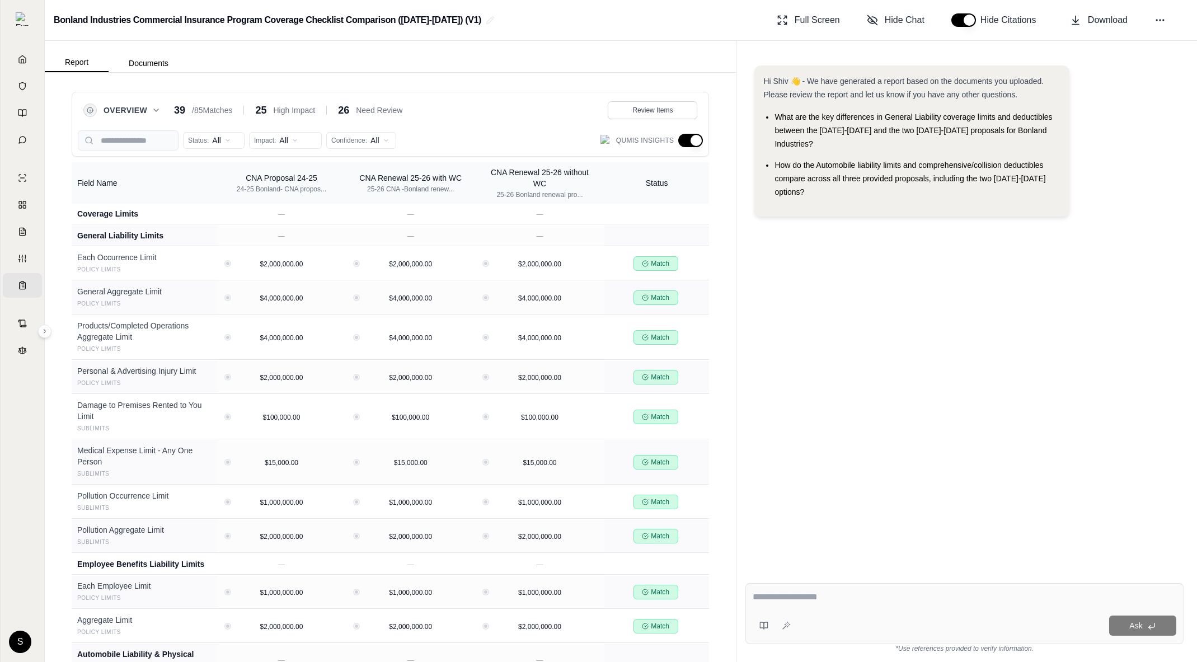
click at [691, 136] on button "button" at bounding box center [690, 140] width 25 height 13
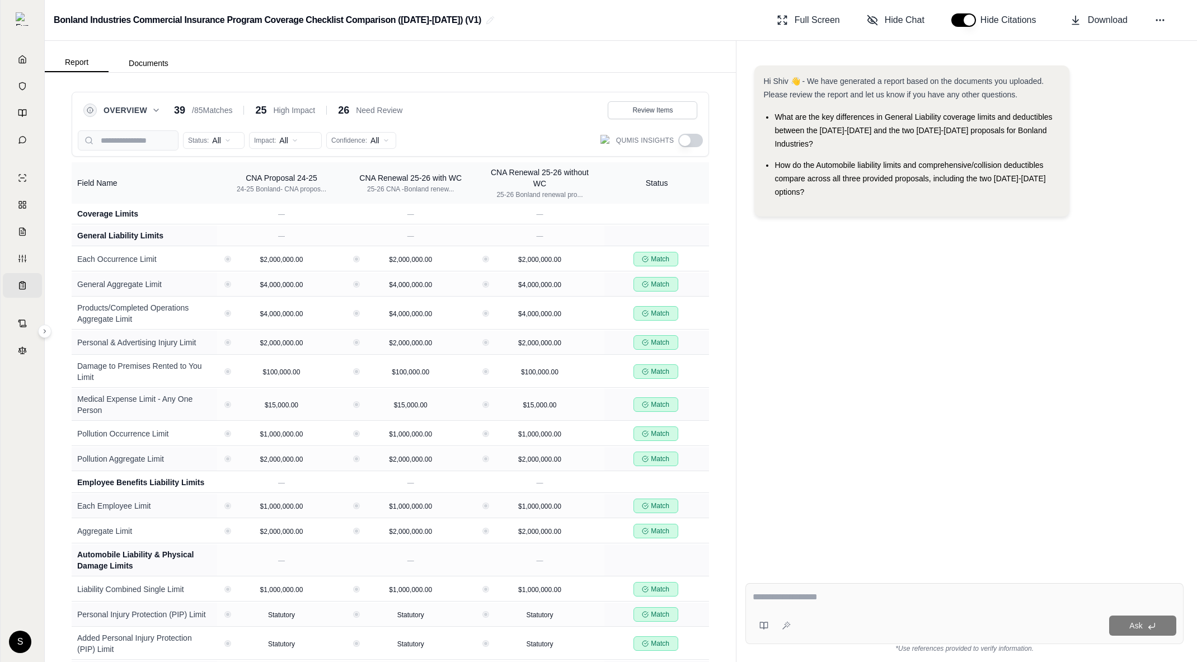
click at [691, 136] on button "button" at bounding box center [690, 140] width 25 height 13
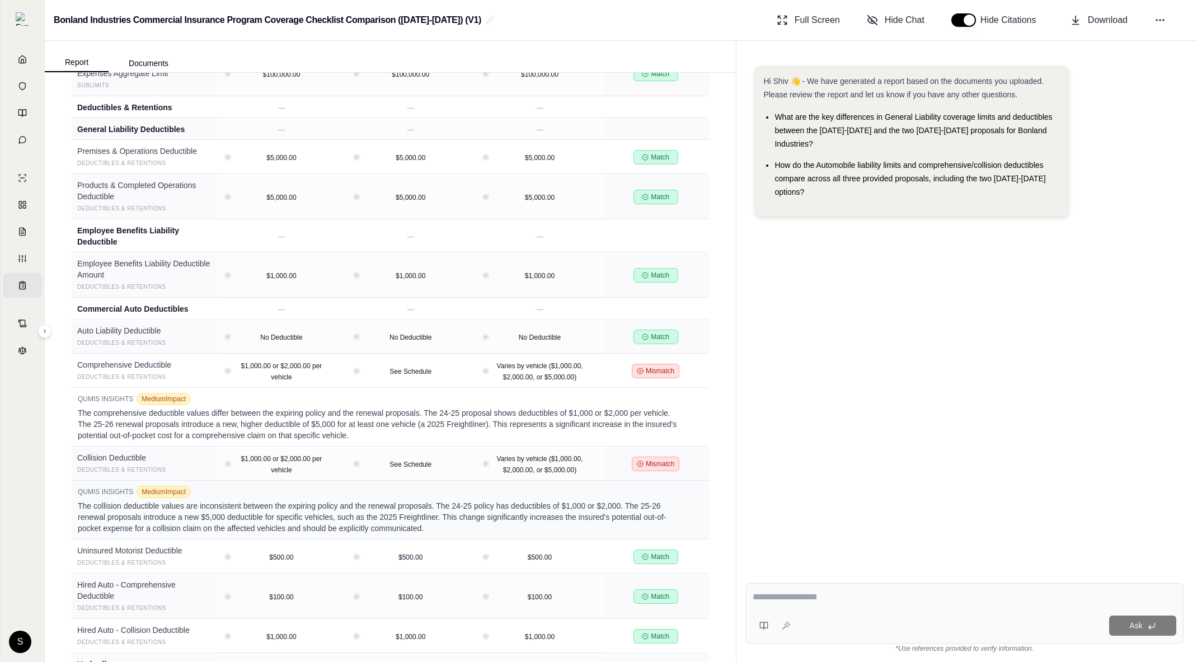
scroll to position [2012, 0]
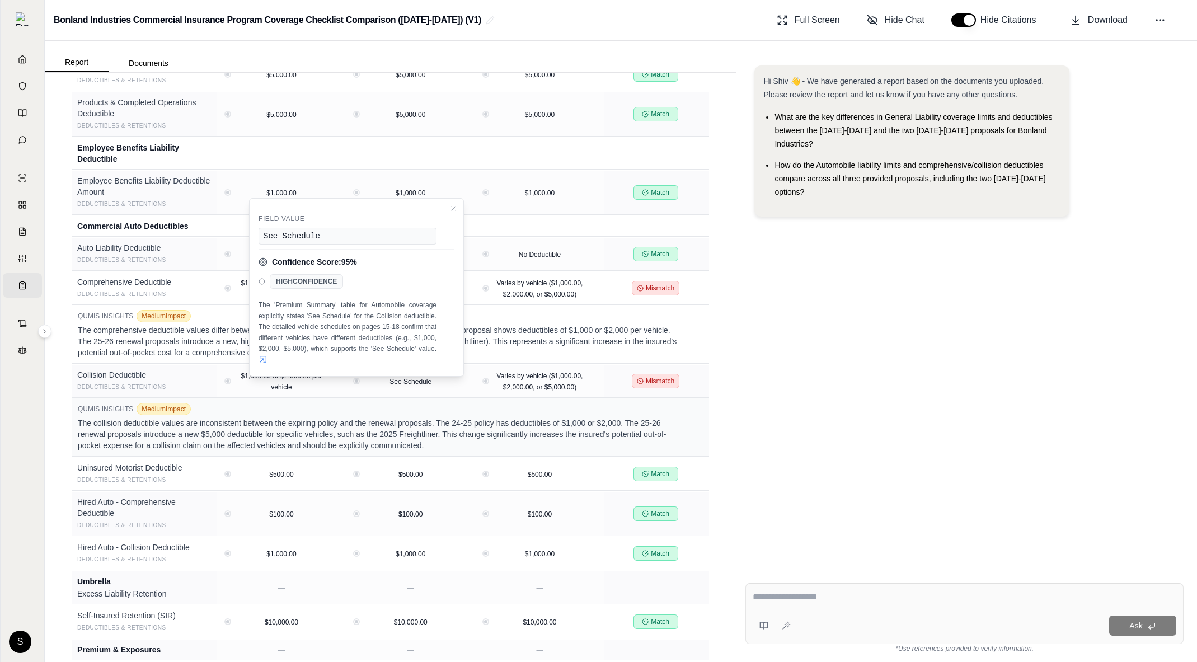
click at [261, 357] on icon at bounding box center [262, 359] width 9 height 9
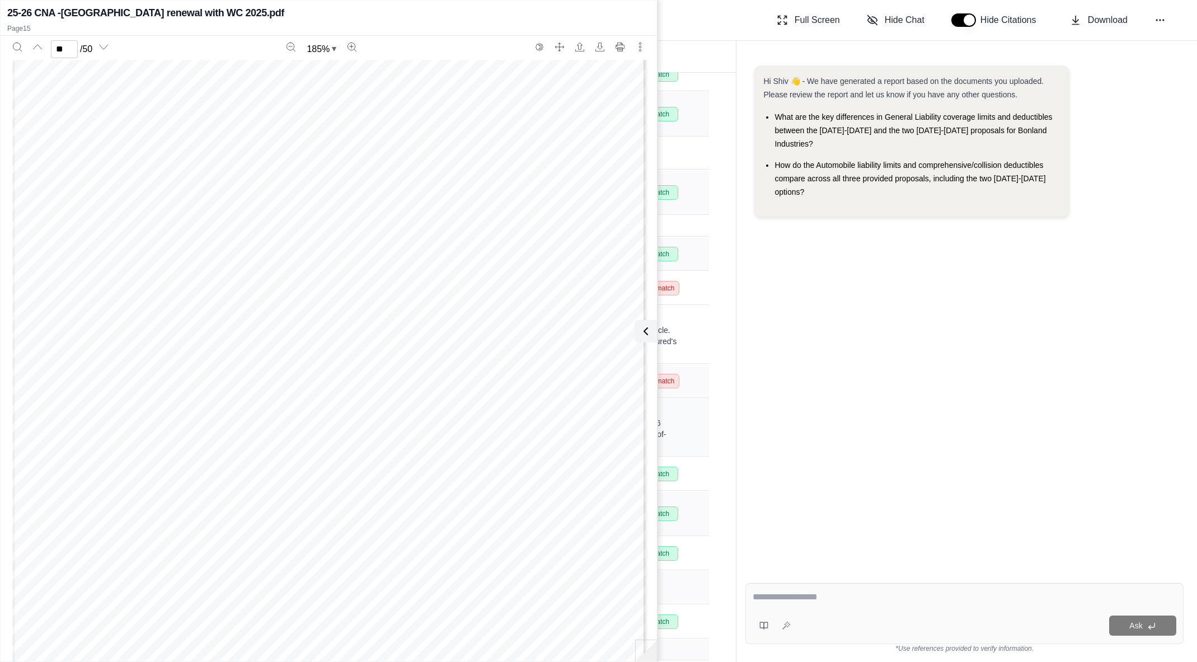
scroll to position [10935, 0]
type input "**"
click at [645, 332] on icon at bounding box center [643, 330] width 13 height 13
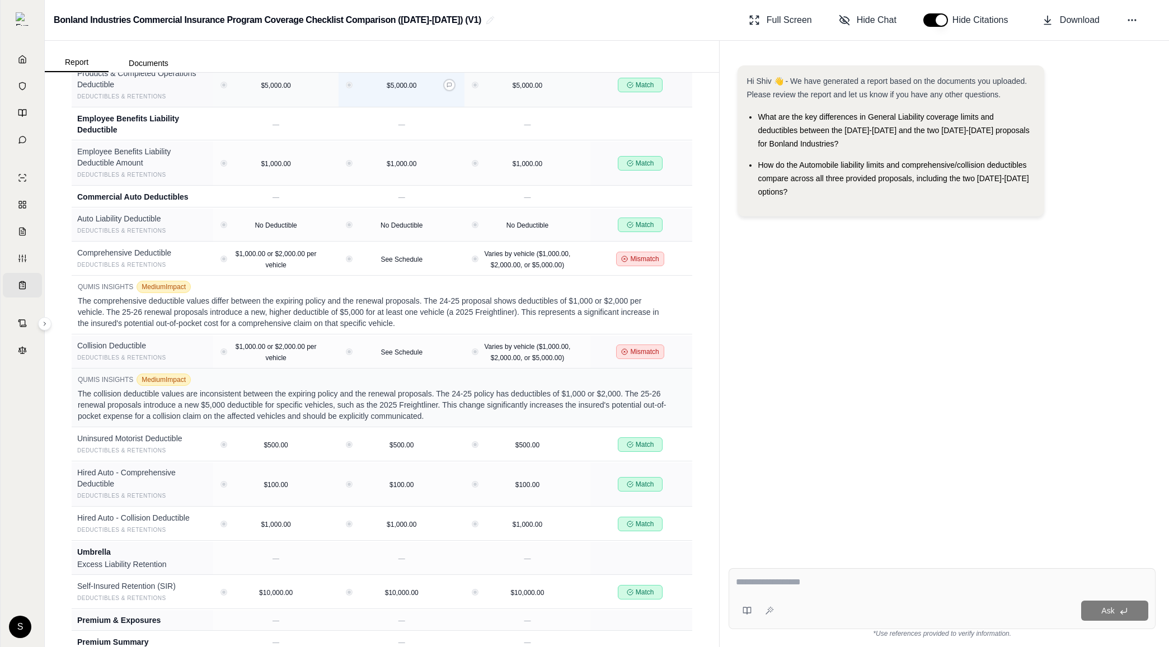
scroll to position [2050, 0]
